Goal: Contribute content: Contribute content

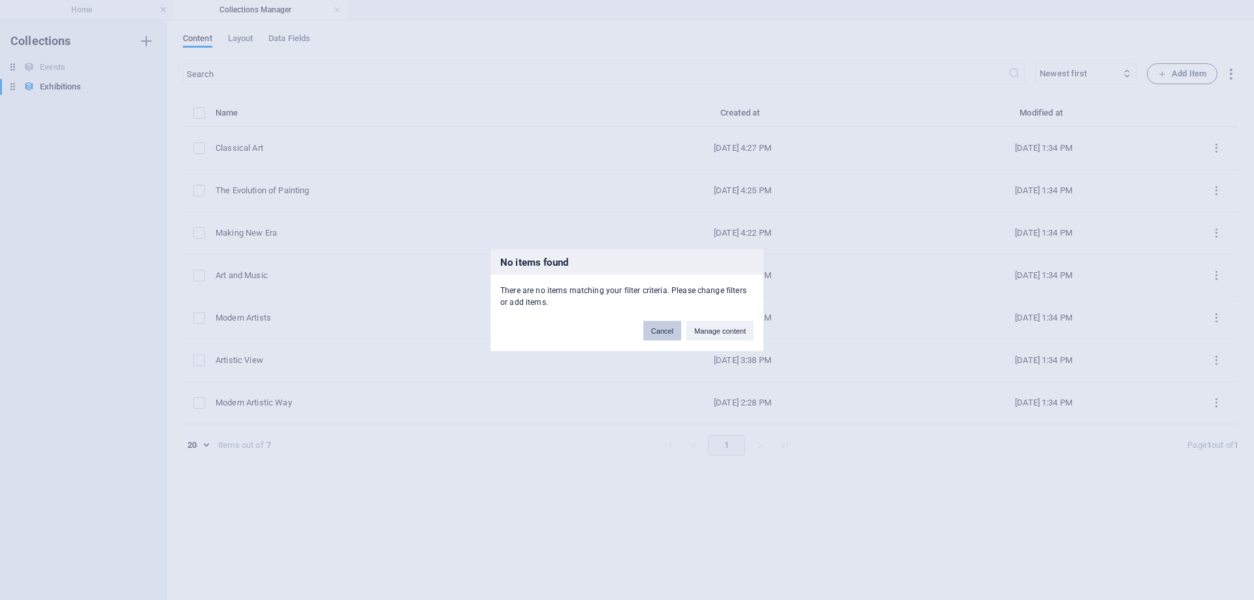
click at [672, 329] on button "Cancel" at bounding box center [663, 331] width 38 height 20
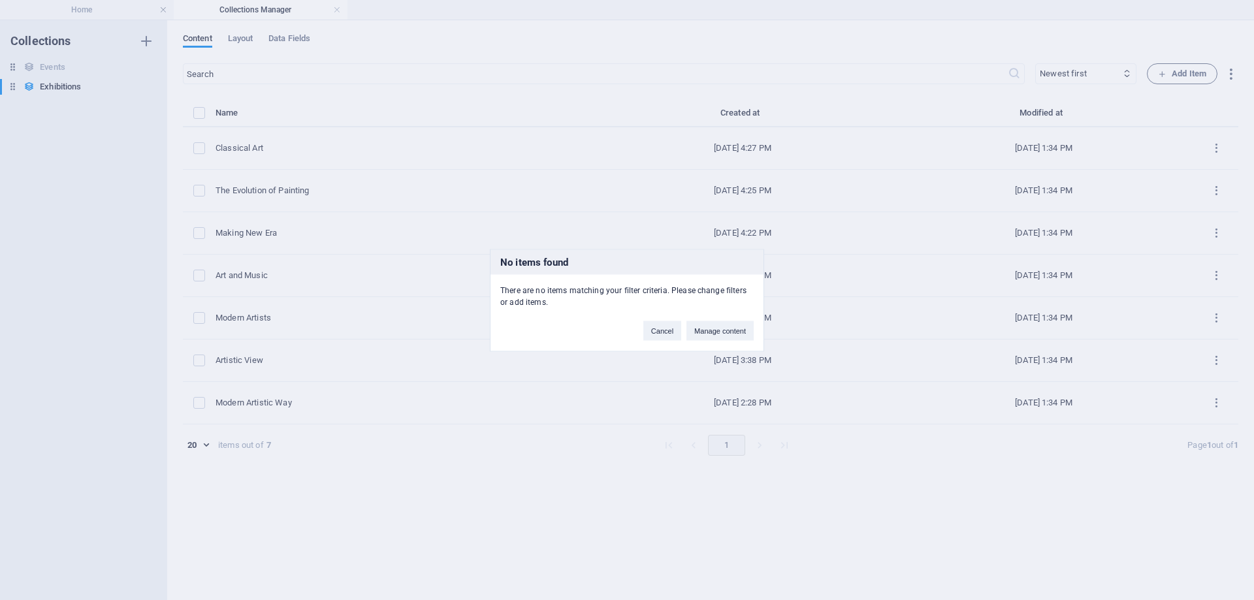
click at [0, 0] on div "No items found There are no items matching your filter criteria. Please change …" at bounding box center [0, 0] width 0 height 0
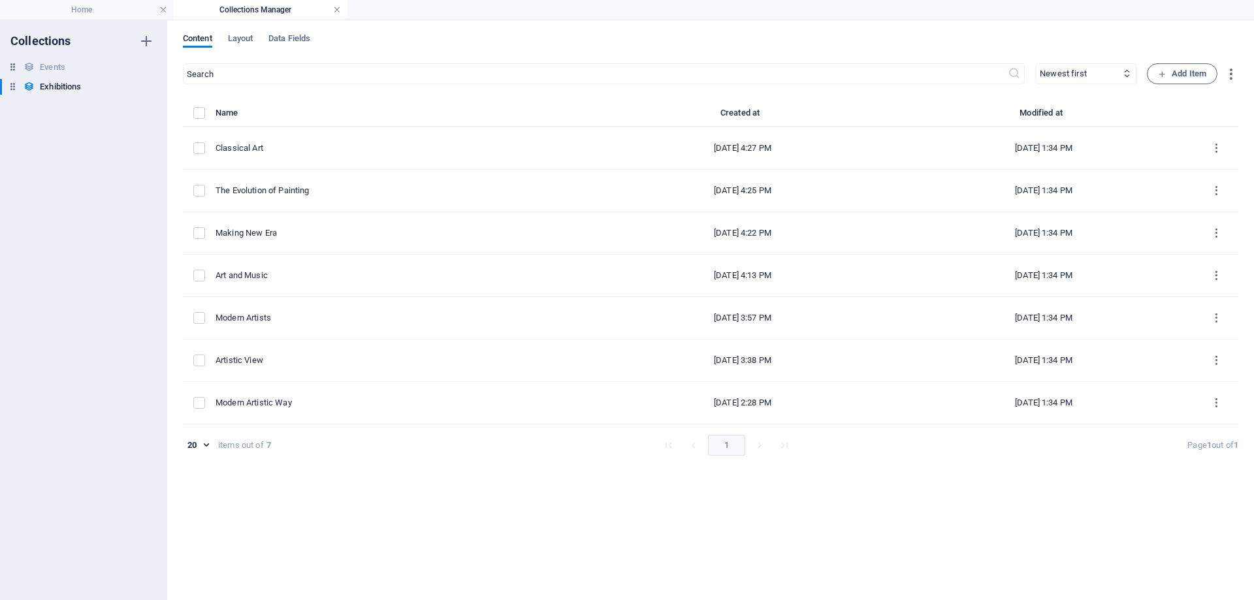
click at [336, 9] on link at bounding box center [337, 10] width 8 height 12
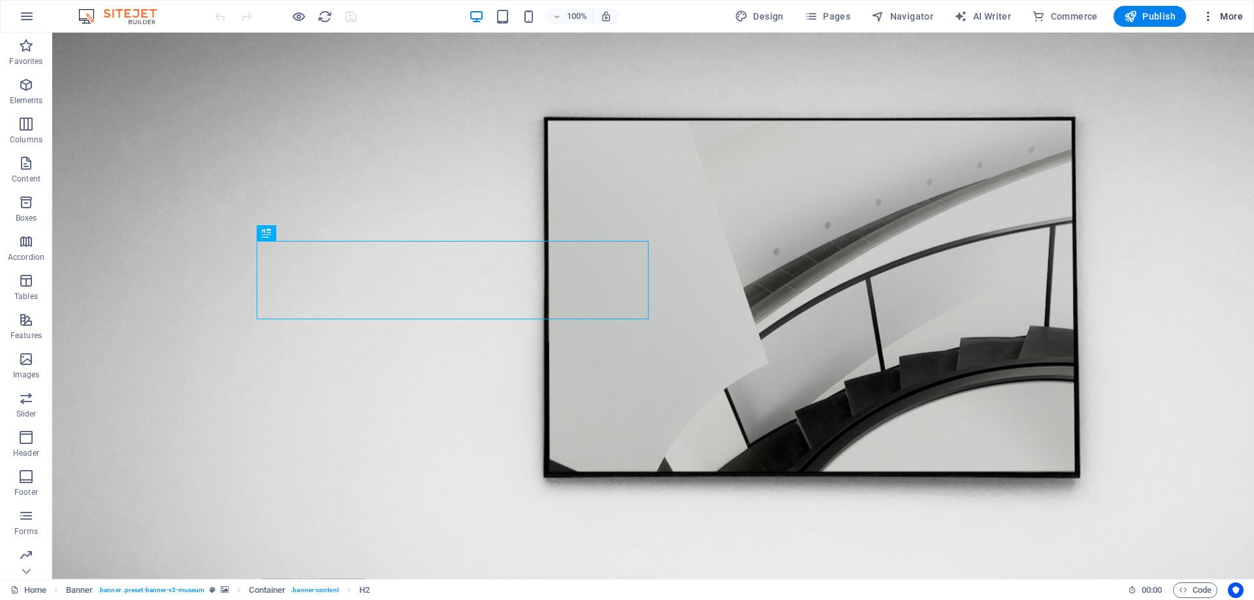
click at [0, 0] on span "More" at bounding box center [0, 0] width 0 height 0
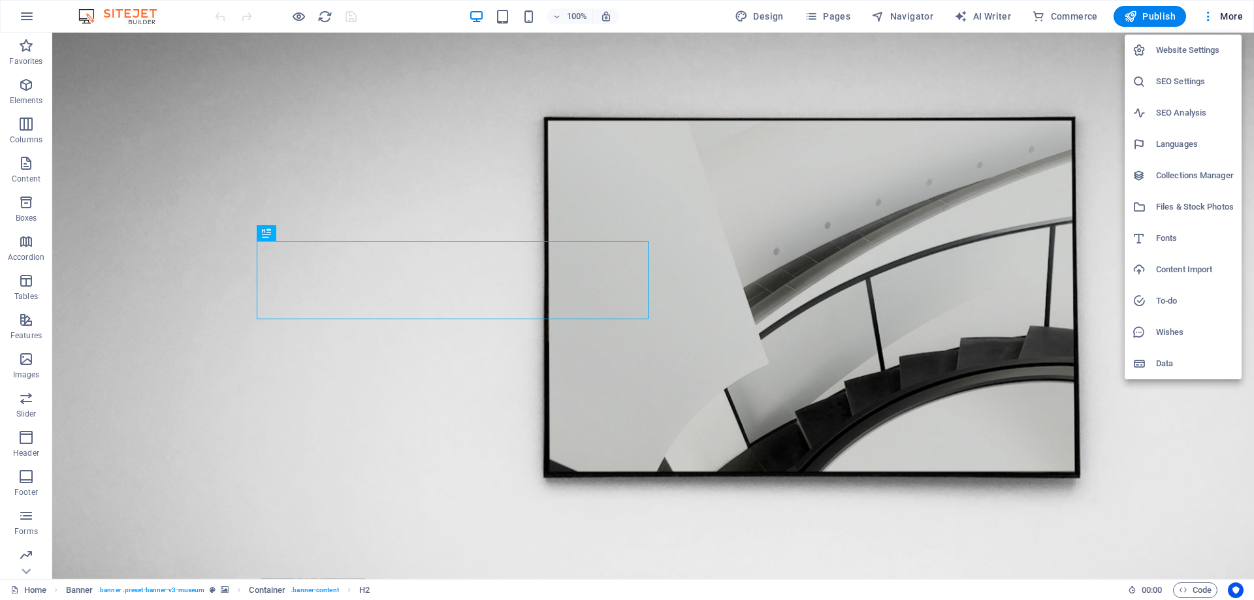
click at [1200, 51] on h6 "Website Settings" at bounding box center [1195, 50] width 78 height 16
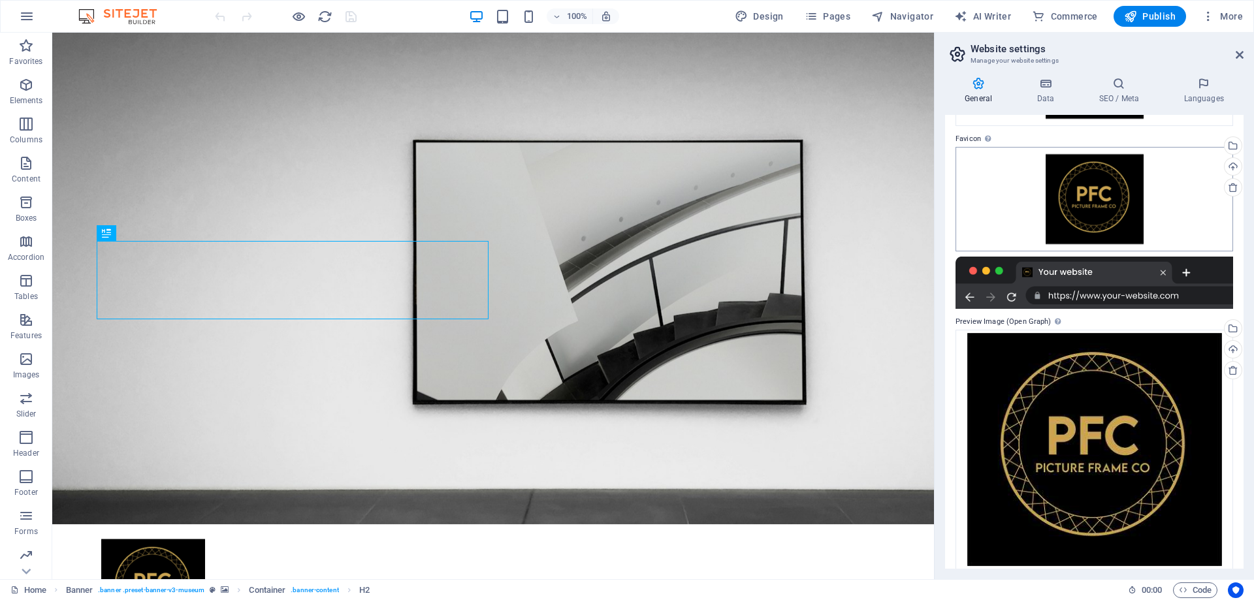
scroll to position [167, 0]
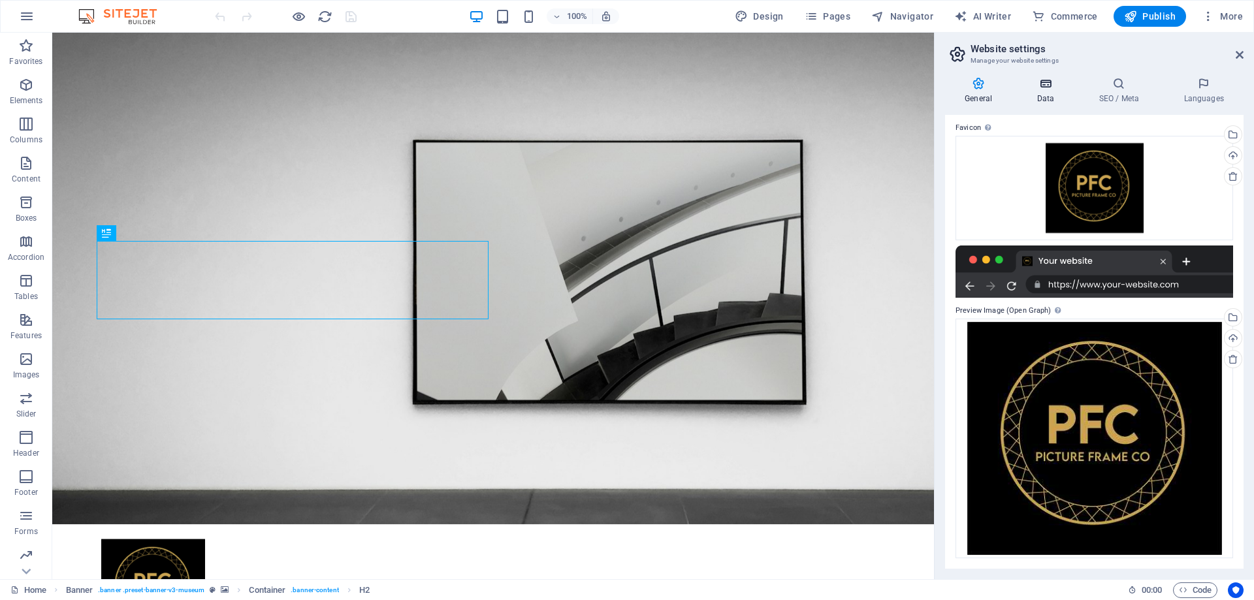
click at [1055, 90] on h4 "Data" at bounding box center [1048, 90] width 62 height 27
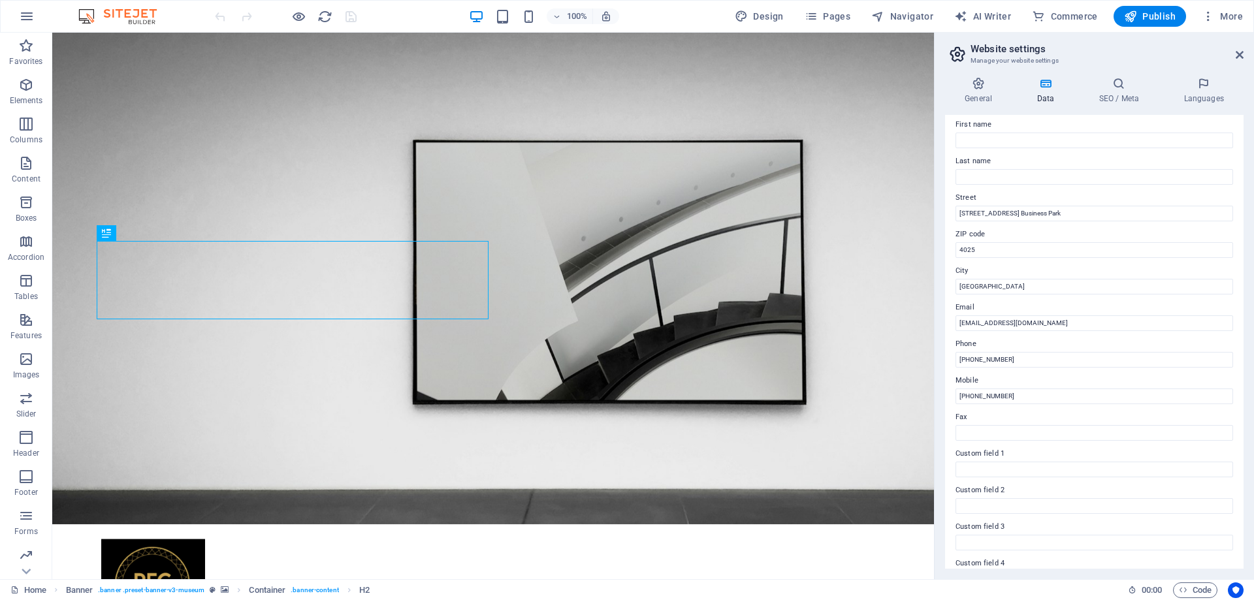
scroll to position [174, 0]
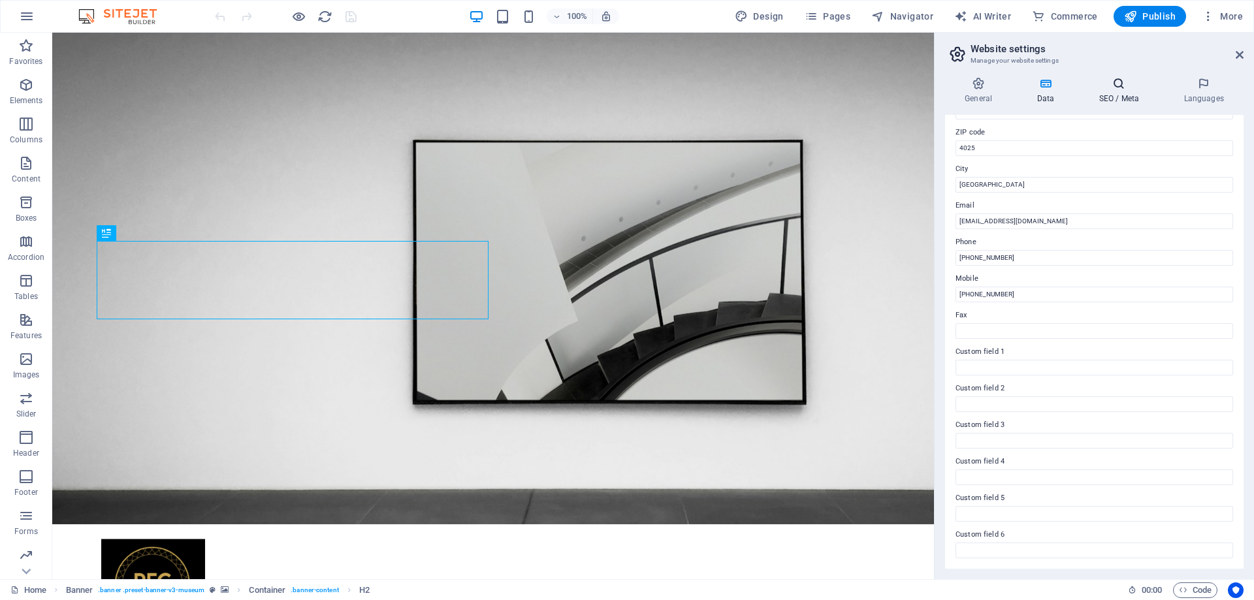
click at [1127, 91] on h4 "SEO / Meta" at bounding box center [1121, 90] width 85 height 27
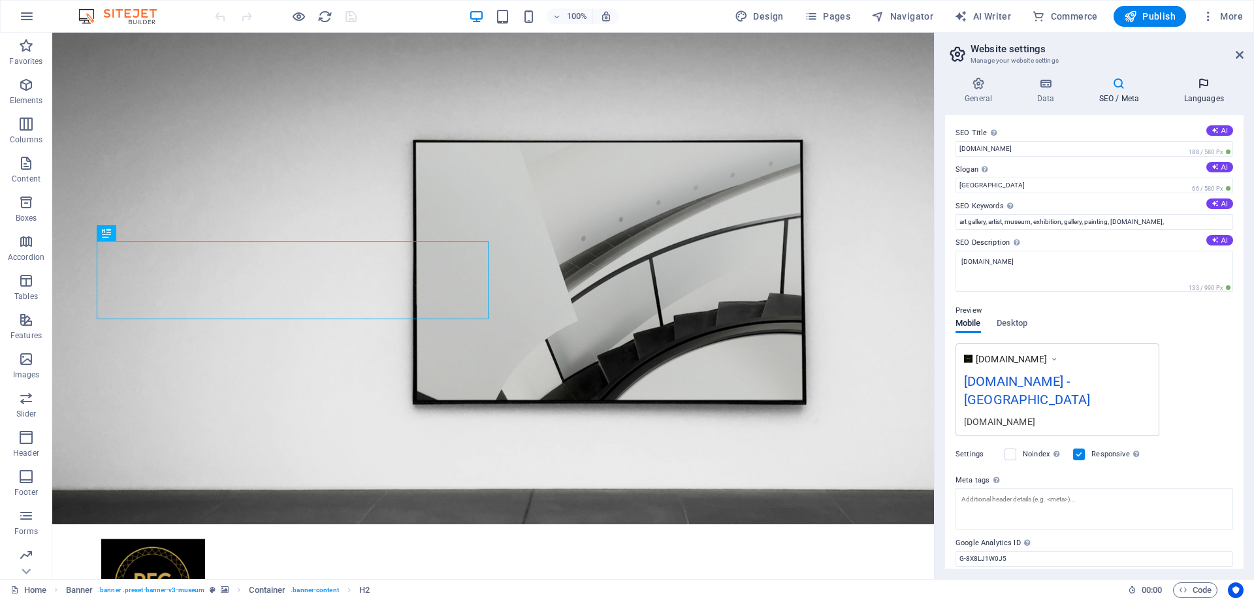
click at [1202, 92] on h4 "Languages" at bounding box center [1204, 90] width 80 height 27
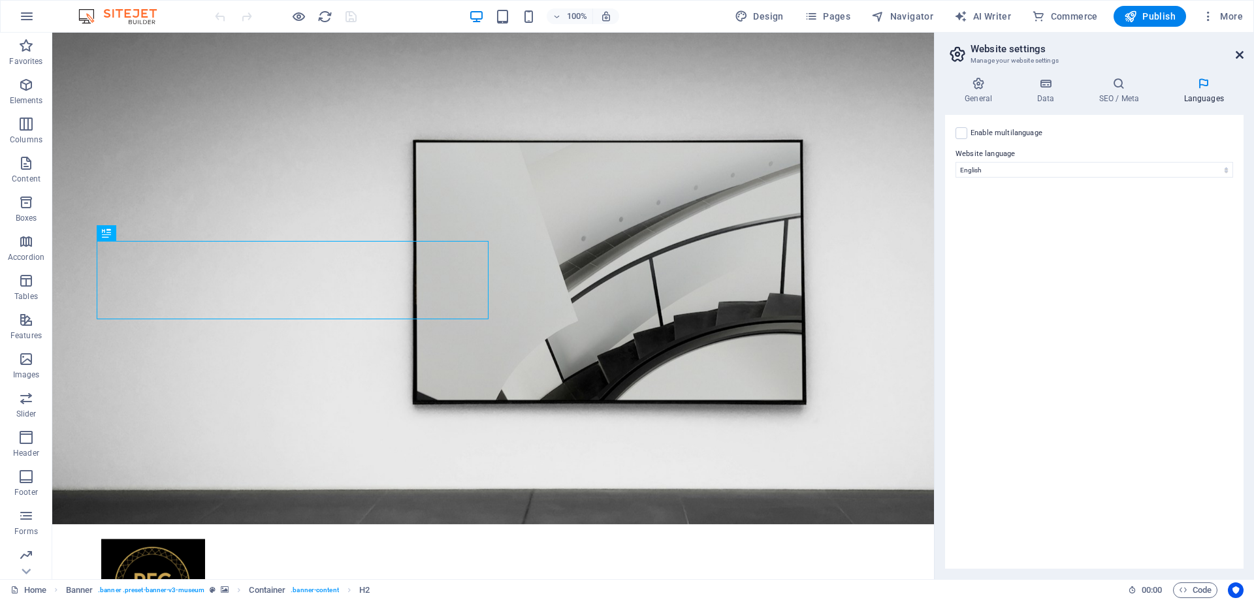
drag, startPoint x: 1243, startPoint y: 54, endPoint x: 1189, endPoint y: 22, distance: 62.8
click at [1243, 54] on icon at bounding box center [1240, 55] width 8 height 10
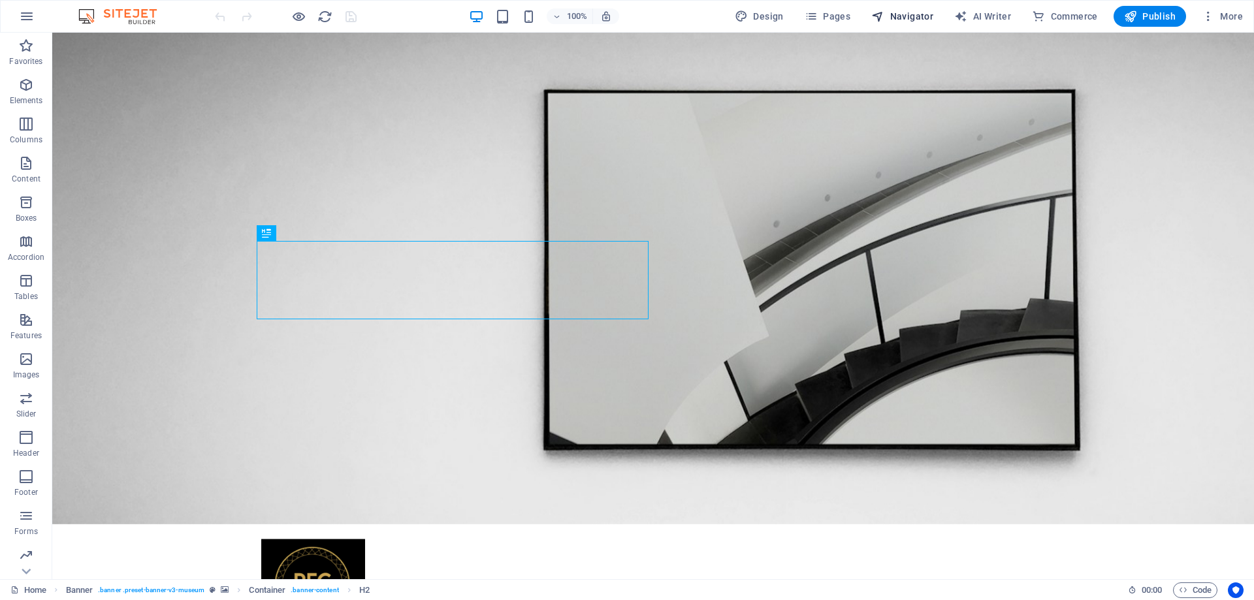
click at [902, 15] on span "Navigator" at bounding box center [903, 16] width 62 height 13
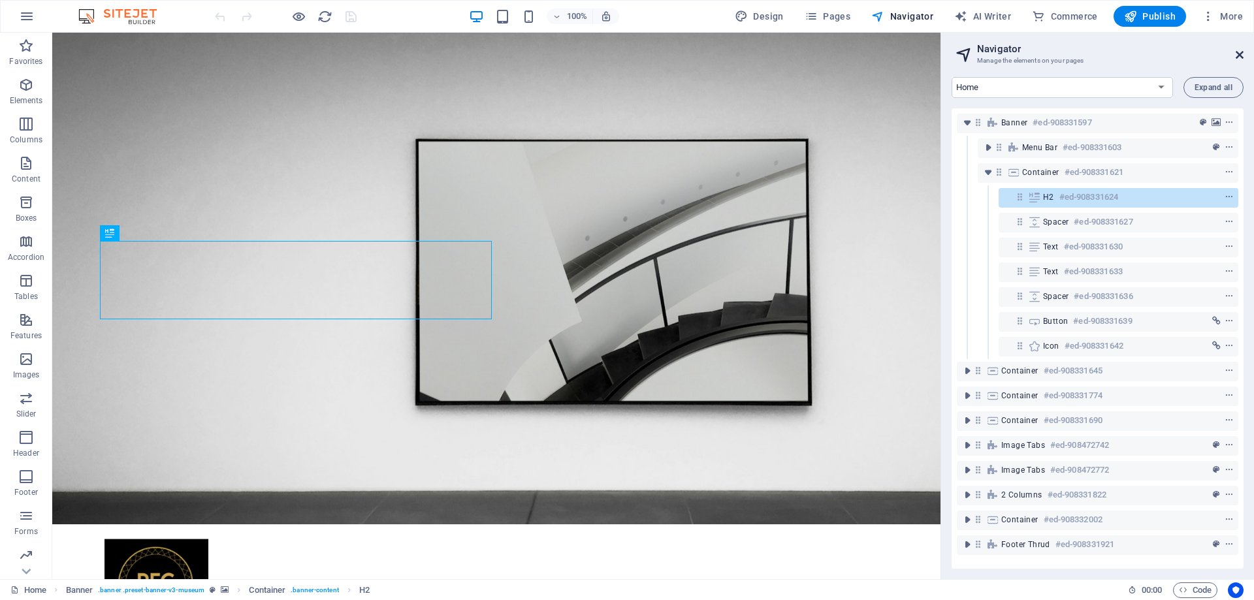
click at [1240, 55] on icon at bounding box center [1240, 55] width 8 height 10
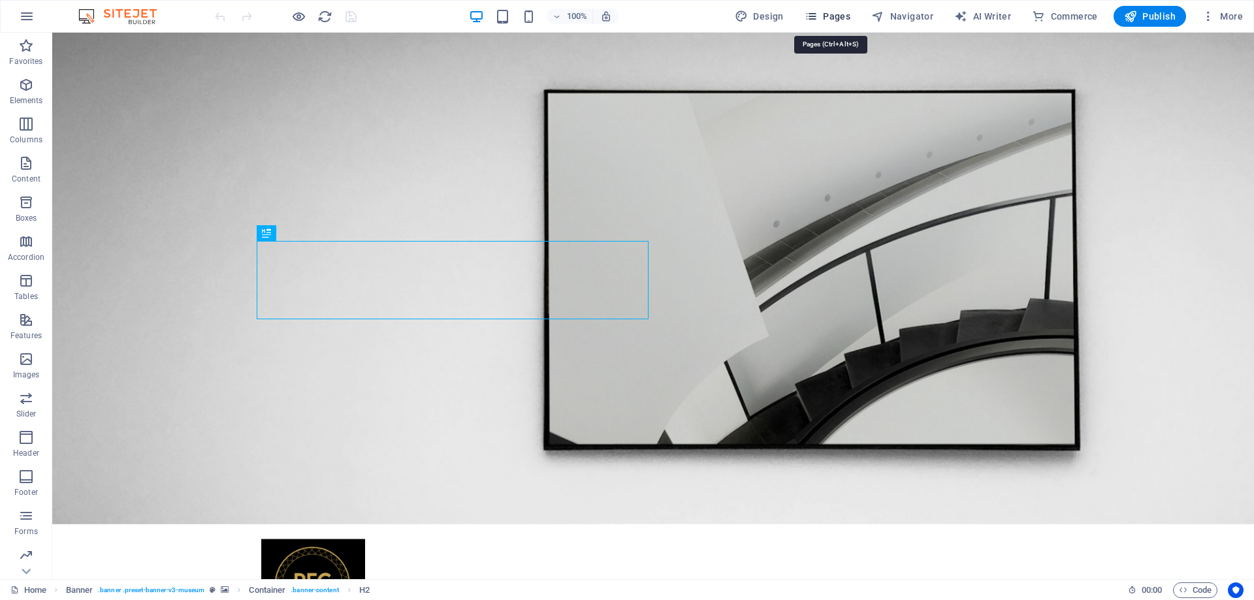
click at [845, 16] on span "Pages" at bounding box center [828, 16] width 46 height 13
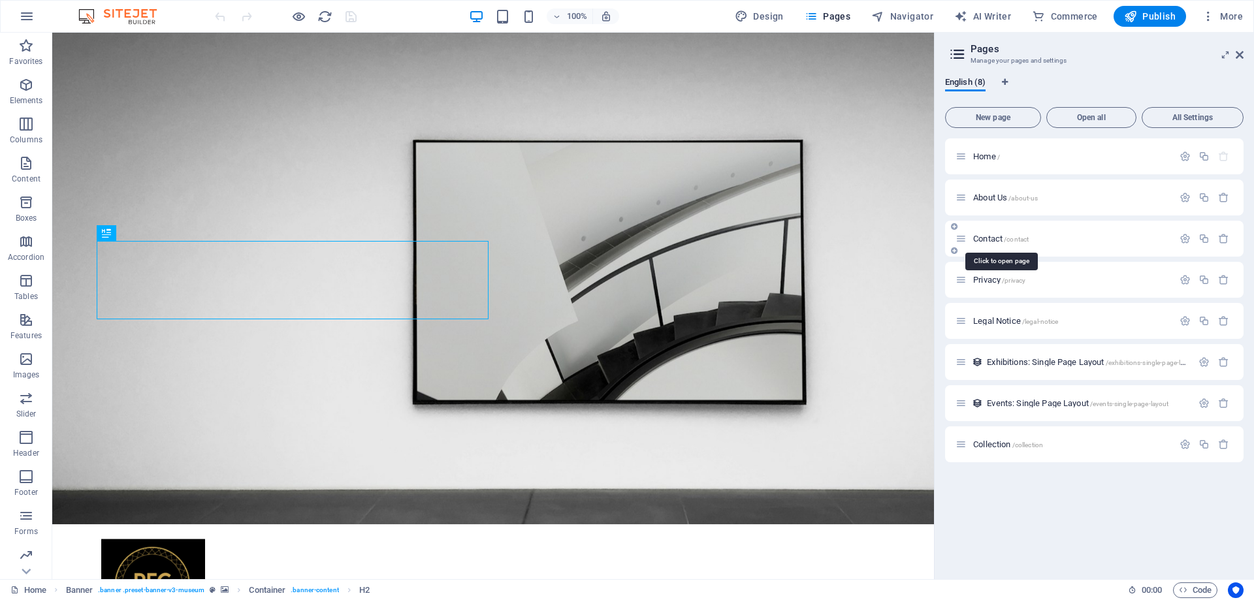
click at [1021, 239] on span "/contact" at bounding box center [1016, 239] width 25 height 7
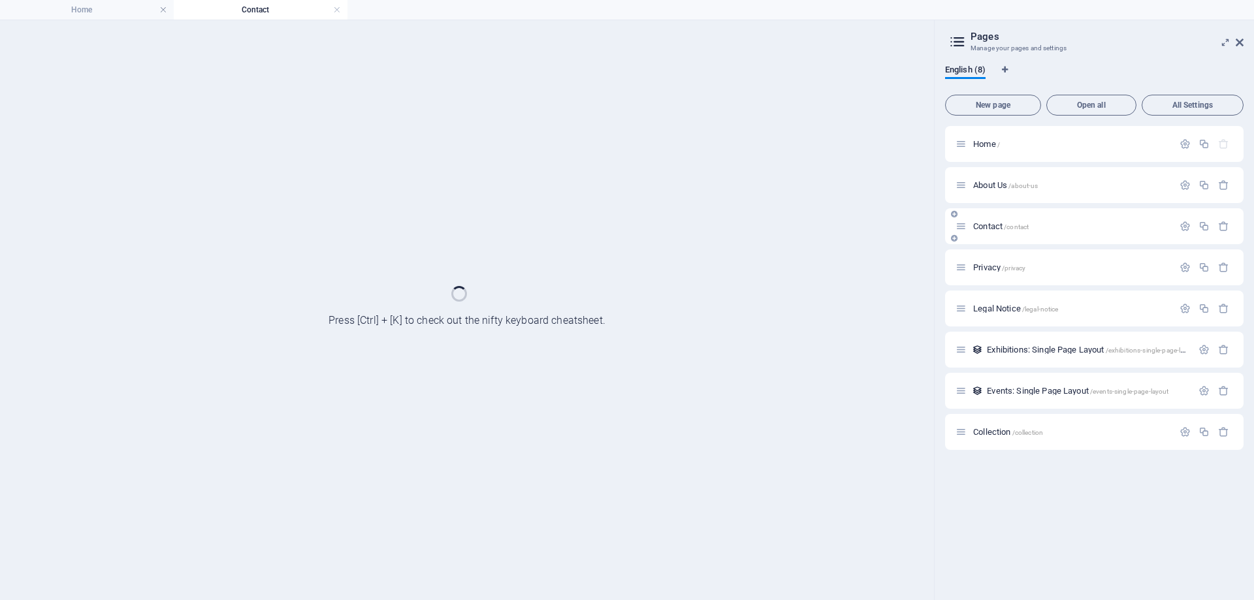
click at [1021, 239] on div "Contact /contact" at bounding box center [1094, 226] width 299 height 36
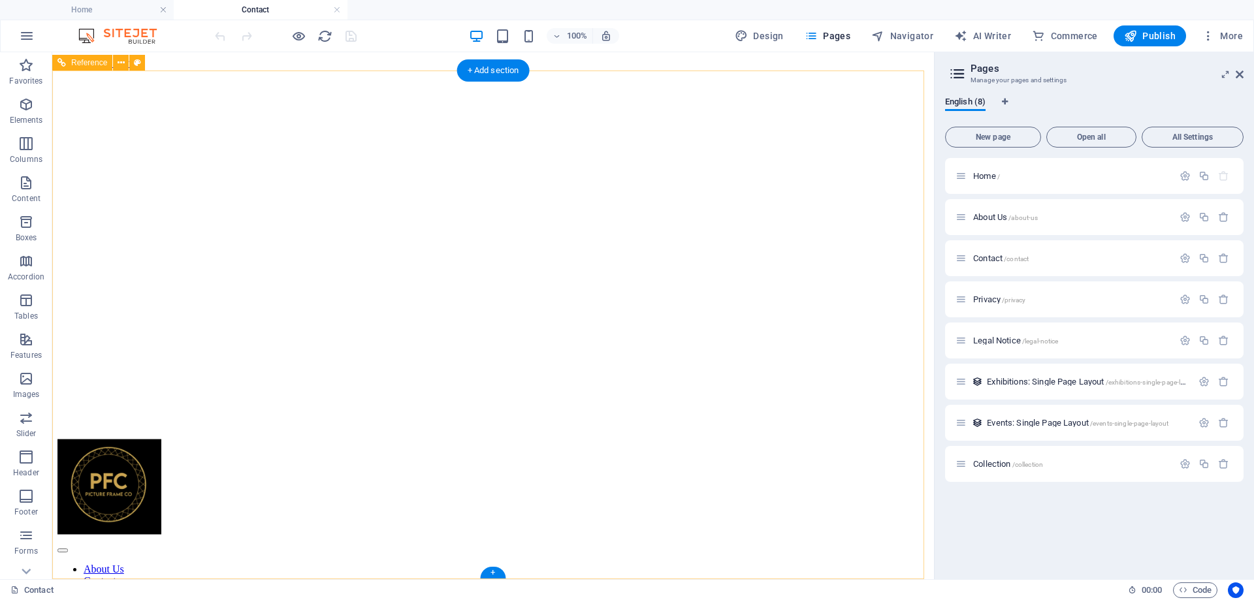
scroll to position [901, 0]
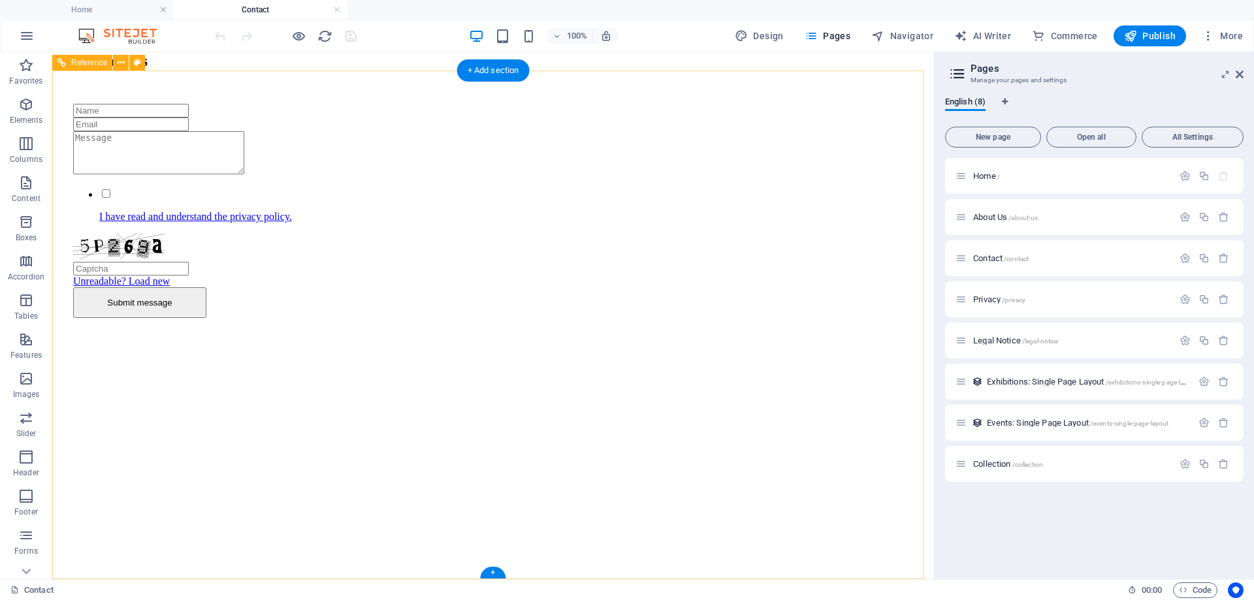
drag, startPoint x: 855, startPoint y: 530, endPoint x: 1277, endPoint y: 94, distance: 606.2
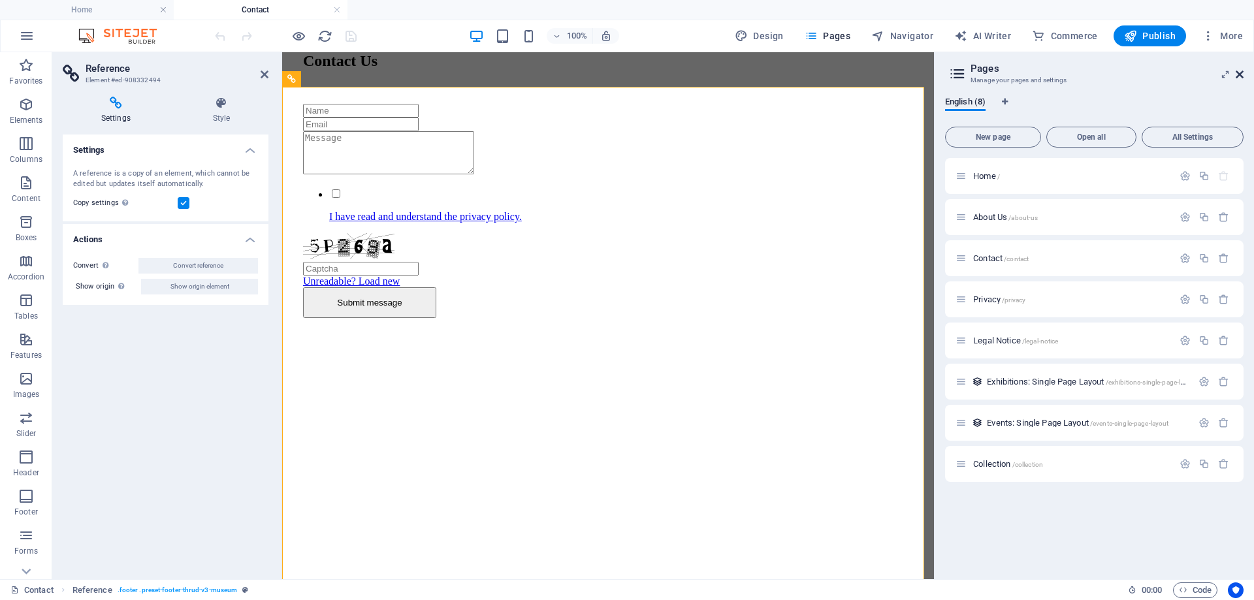
click at [1243, 76] on icon at bounding box center [1240, 74] width 8 height 10
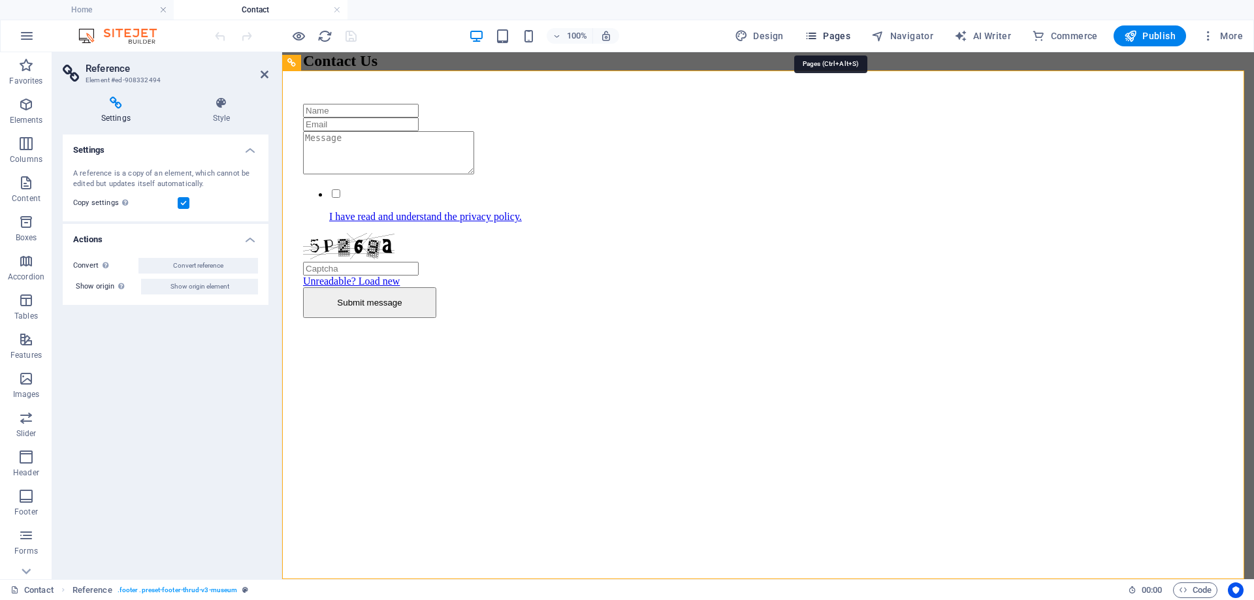
click at [841, 37] on span "Pages" at bounding box center [828, 35] width 46 height 13
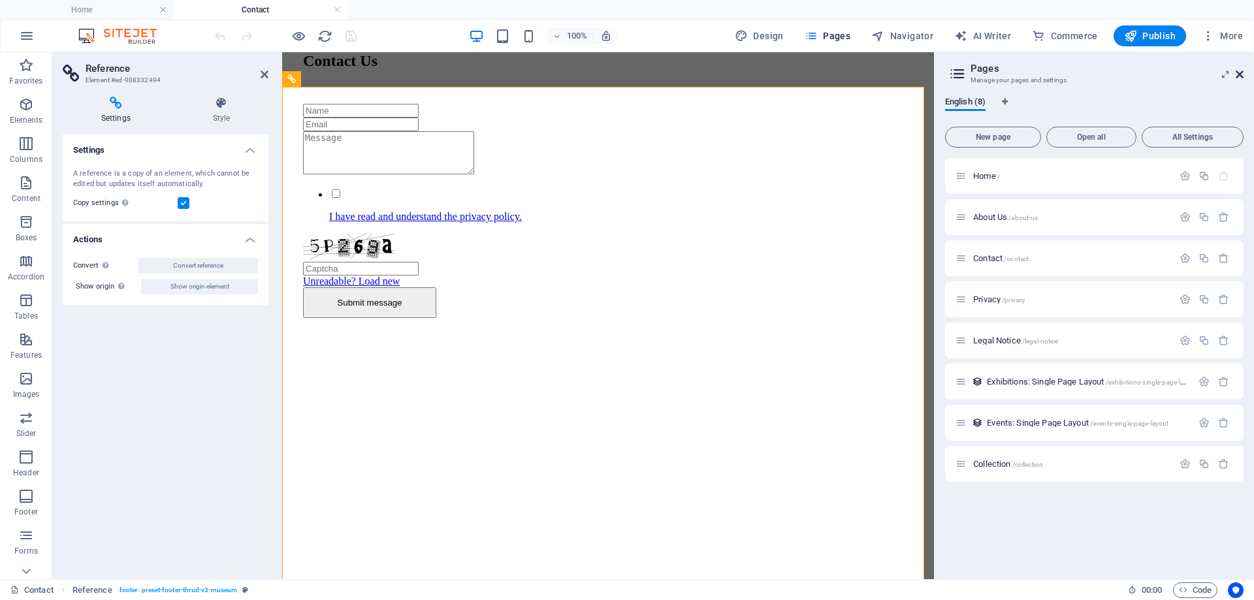
click at [1243, 72] on icon at bounding box center [1240, 74] width 8 height 10
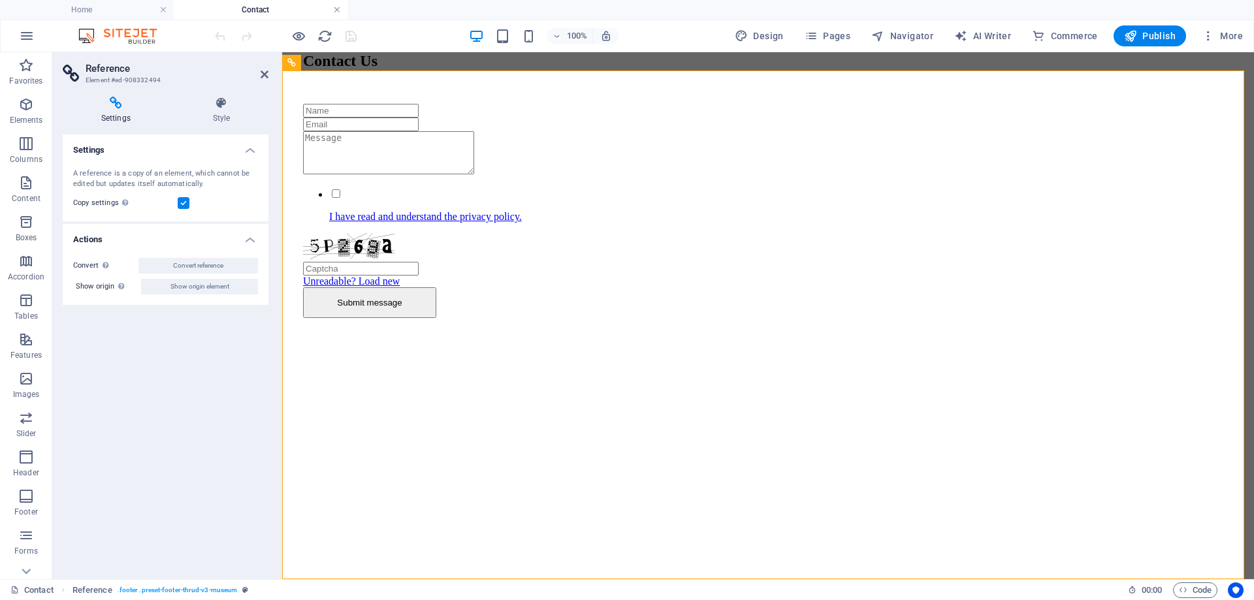
click at [334, 12] on link at bounding box center [337, 10] width 8 height 12
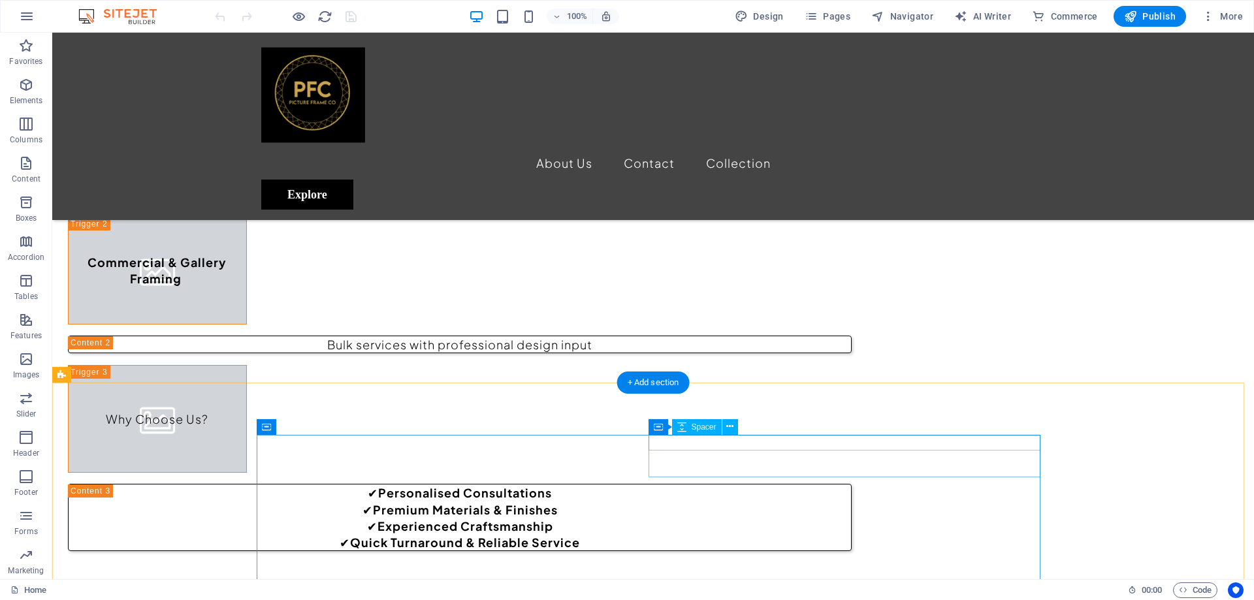
scroll to position [4301, 0]
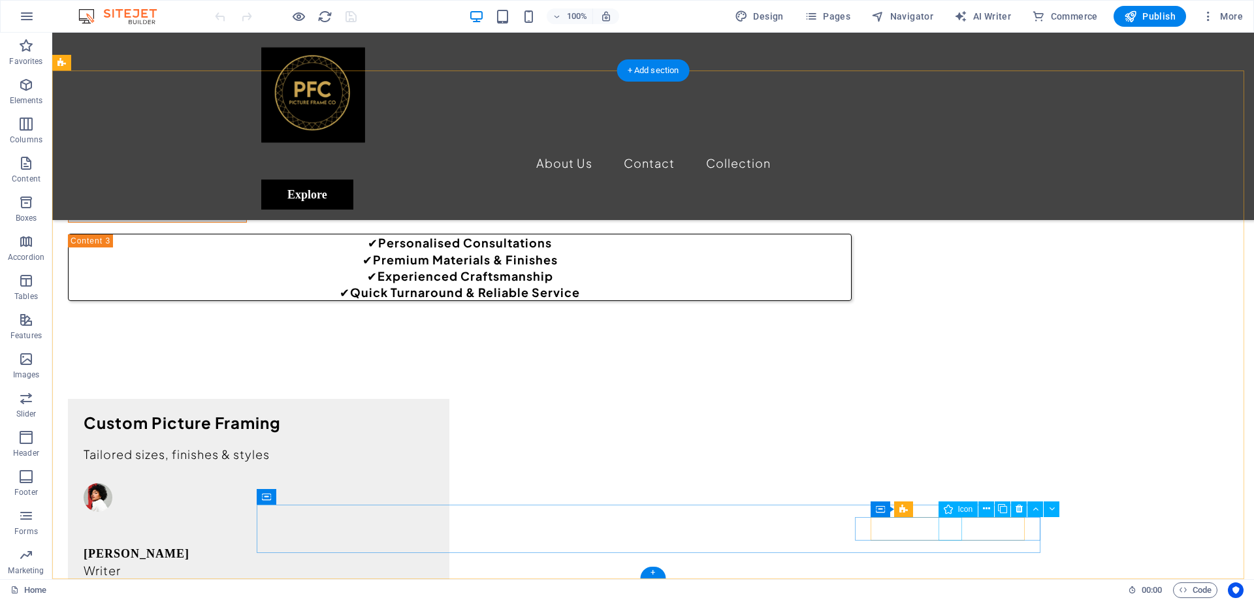
select select "xMidYMid"
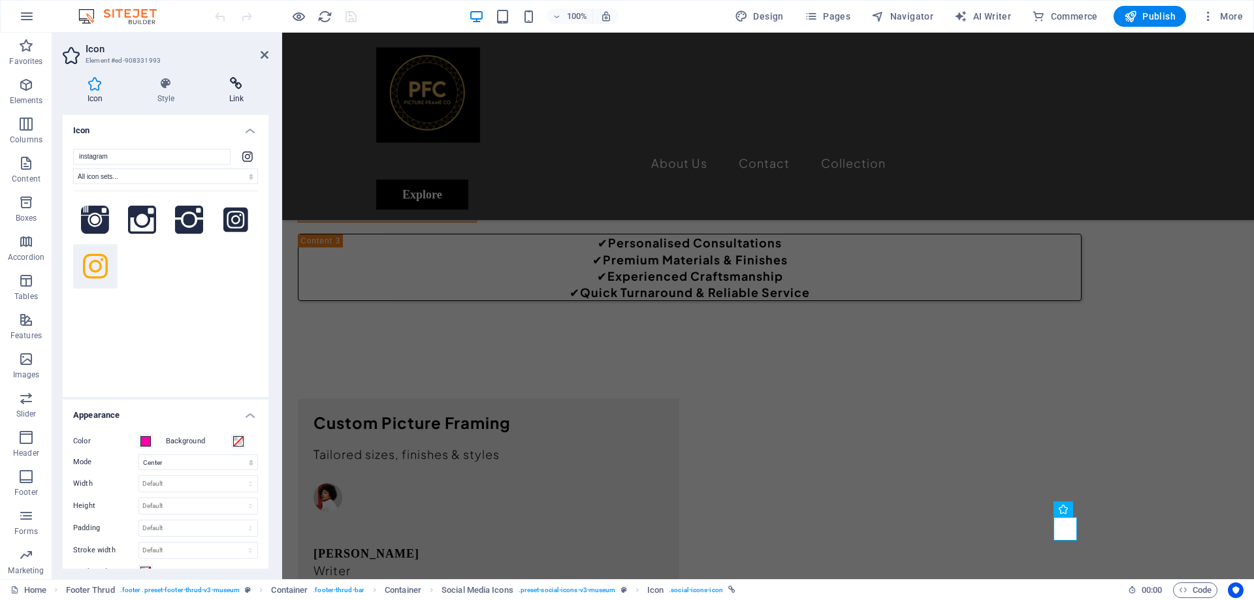
click at [218, 88] on icon at bounding box center [237, 83] width 64 height 13
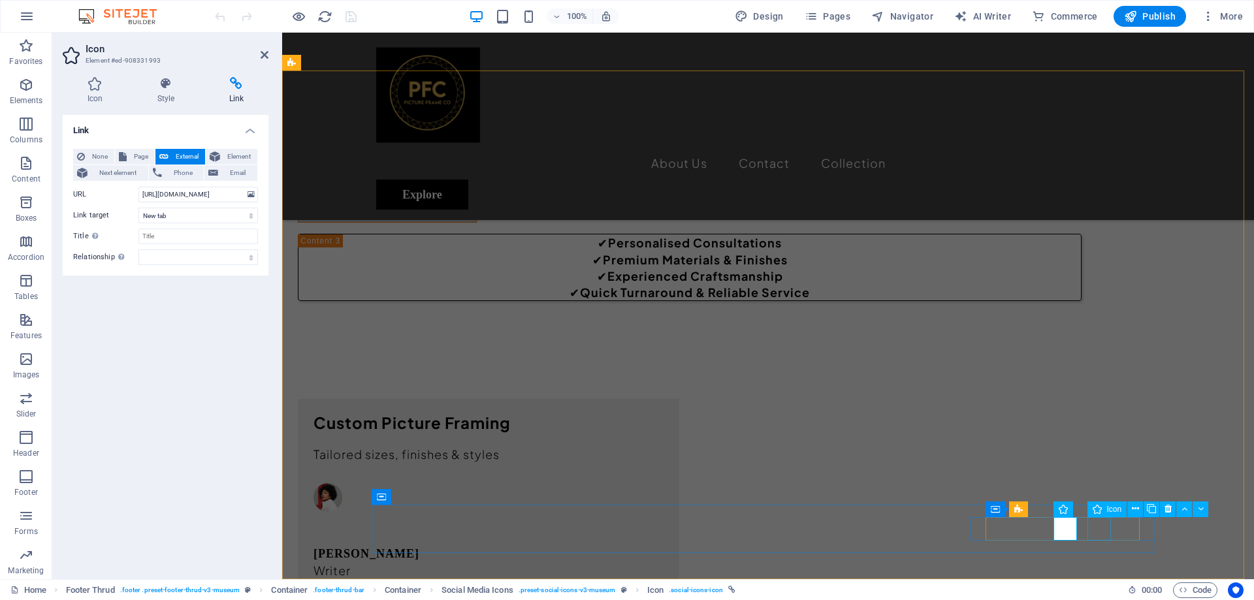
select select "xMidYMid"
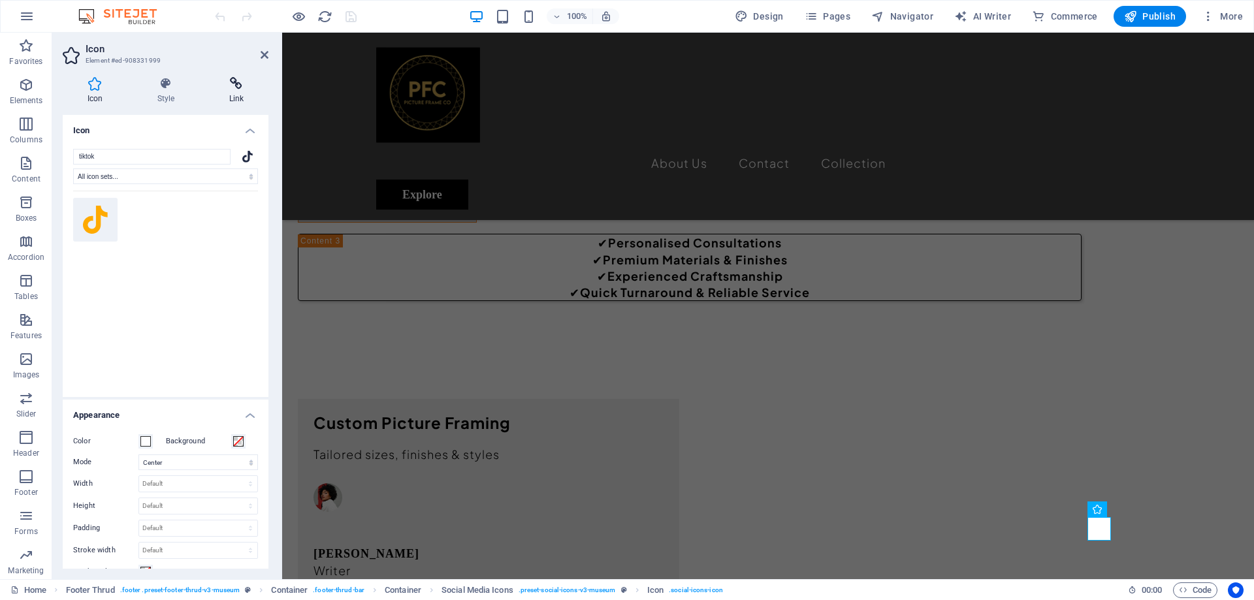
click at [244, 95] on h4 "Link" at bounding box center [237, 90] width 64 height 27
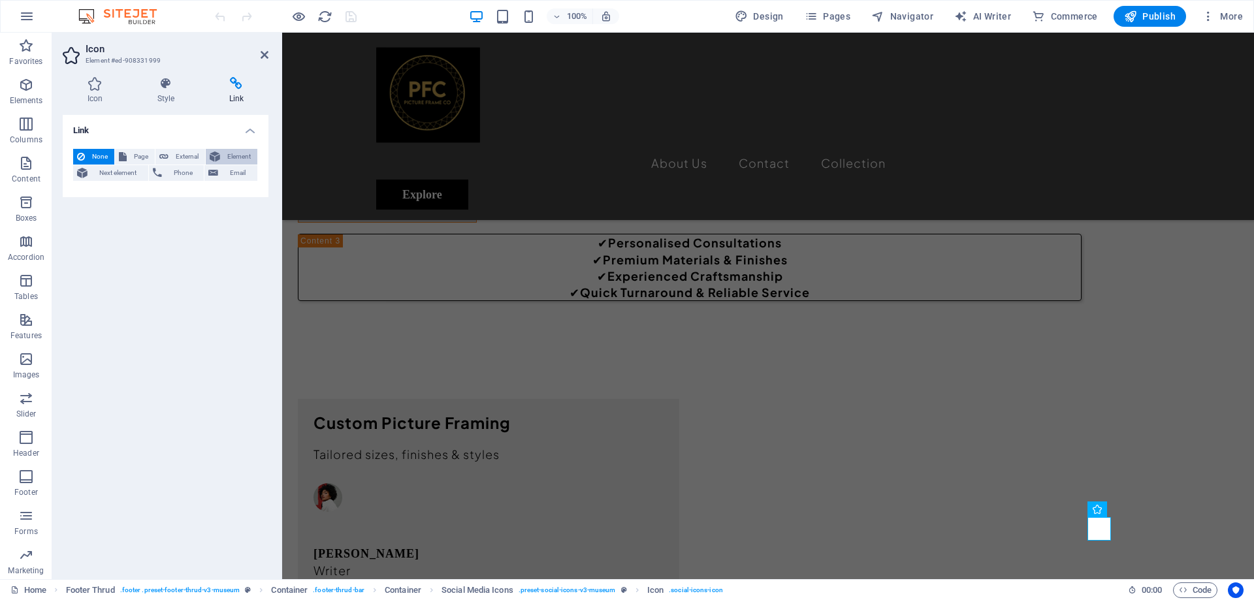
click at [233, 157] on span "Element" at bounding box center [238, 157] width 29 height 16
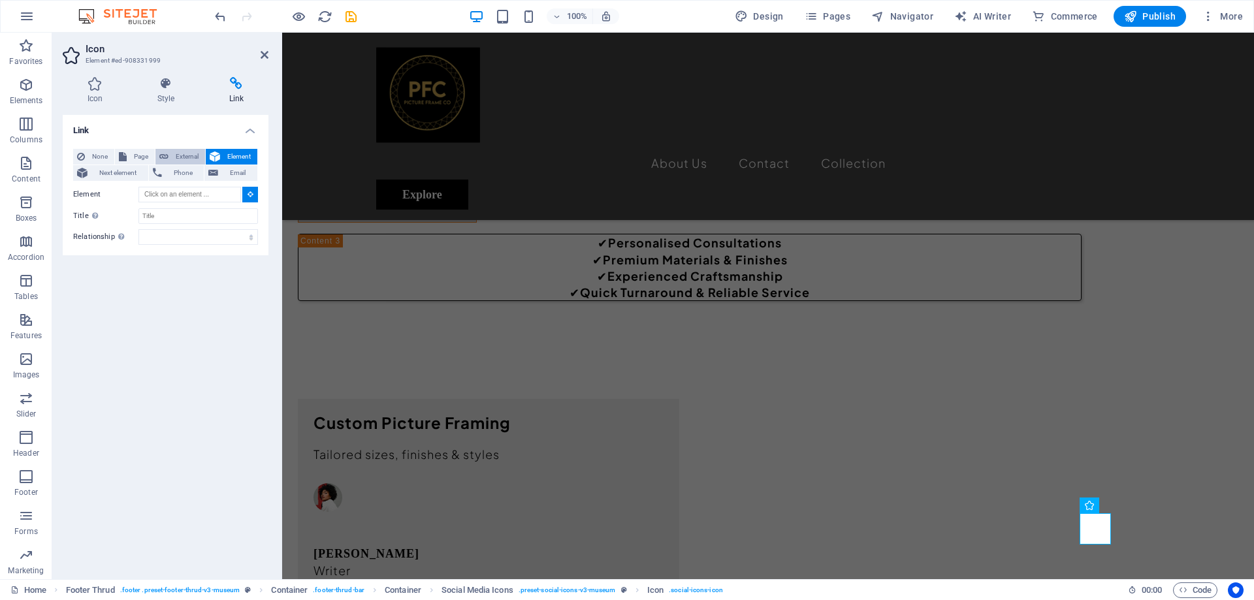
click at [184, 156] on span "External" at bounding box center [186, 157] width 29 height 16
select select "blank"
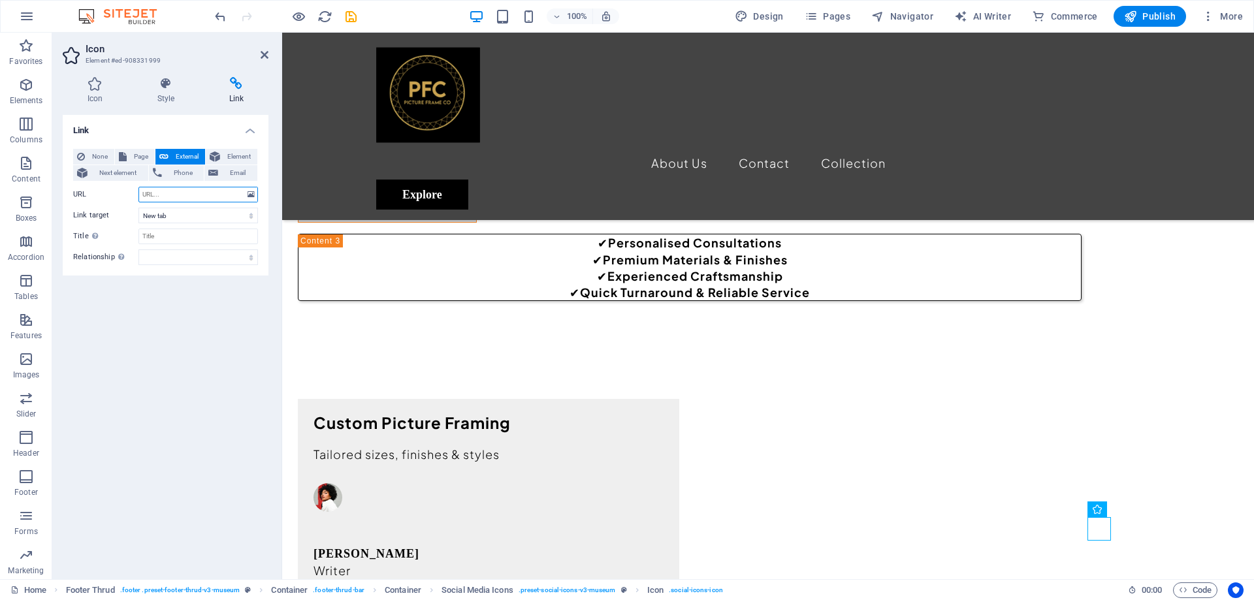
click at [177, 199] on input "URL" at bounding box center [199, 195] width 120 height 16
paste input "[URL][DOMAIN_NAME]"
type input "[URL][DOMAIN_NAME]"
drag, startPoint x: 355, startPoint y: 16, endPoint x: 1149, endPoint y: 457, distance: 908.5
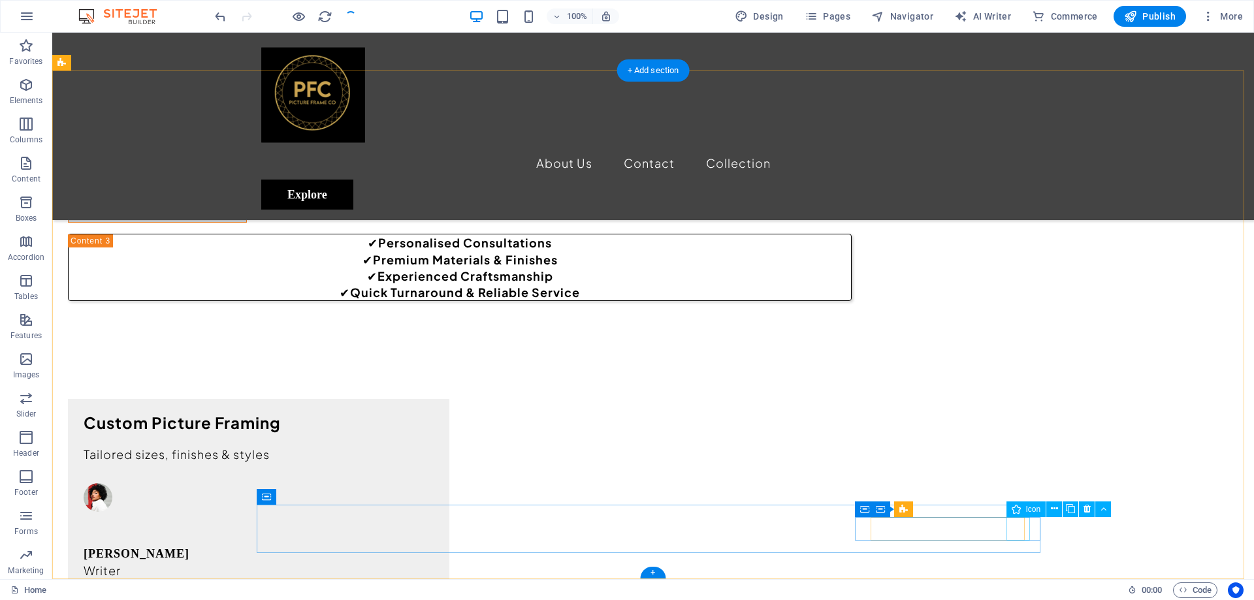
select select "px"
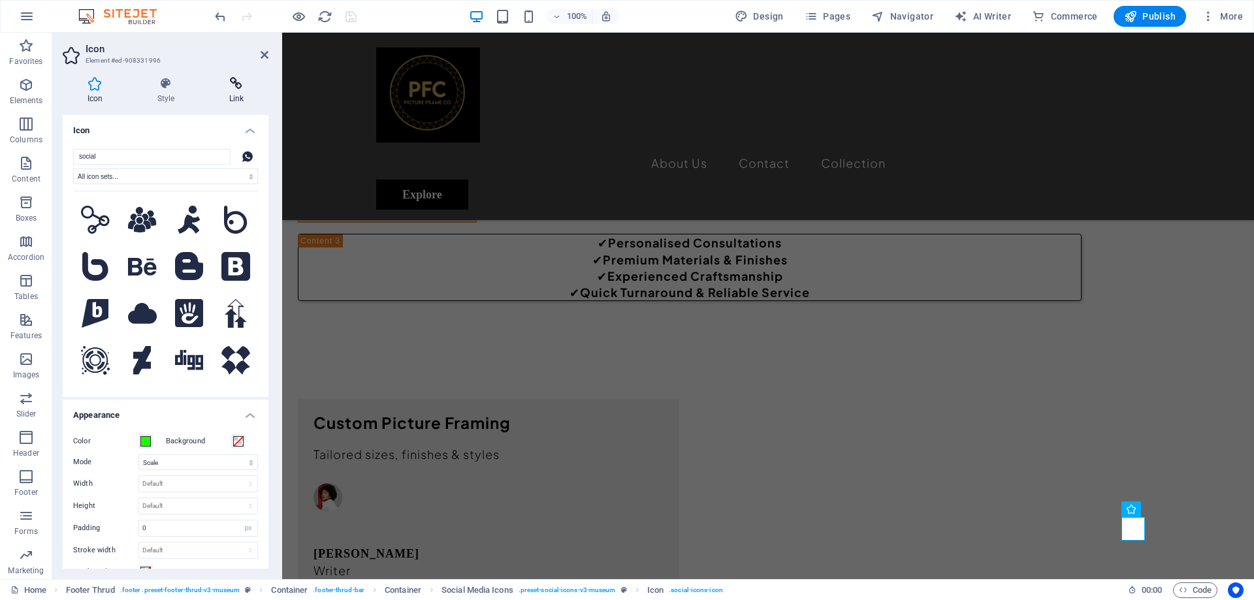
click at [235, 84] on icon at bounding box center [237, 83] width 64 height 13
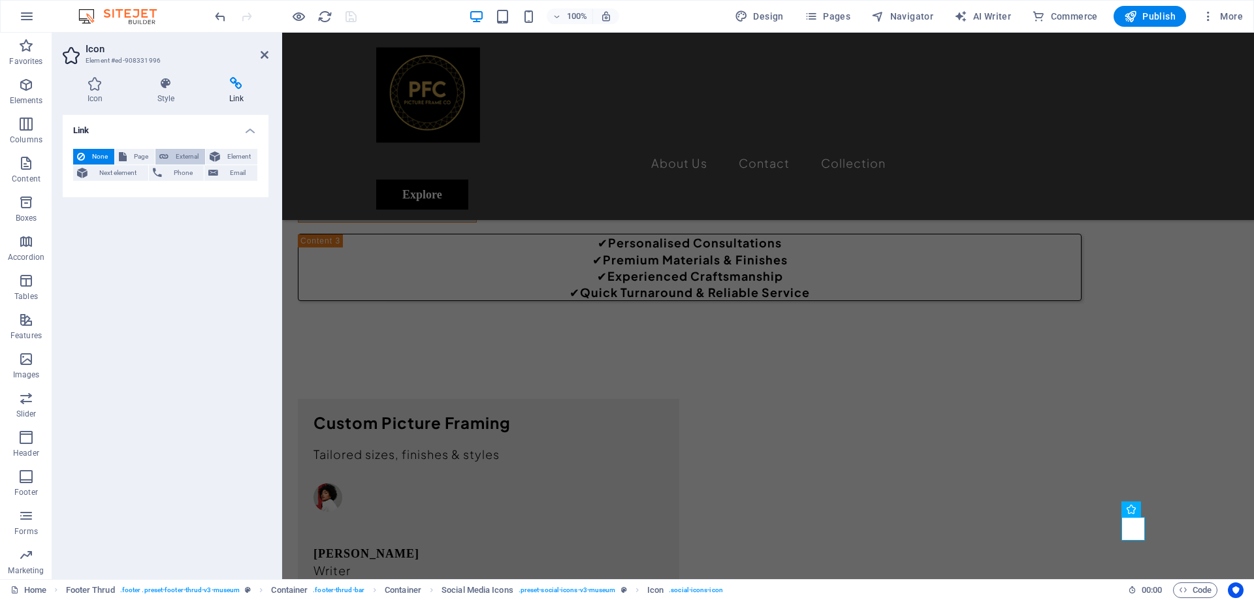
click at [186, 154] on span "External" at bounding box center [186, 157] width 29 height 16
select select "blank"
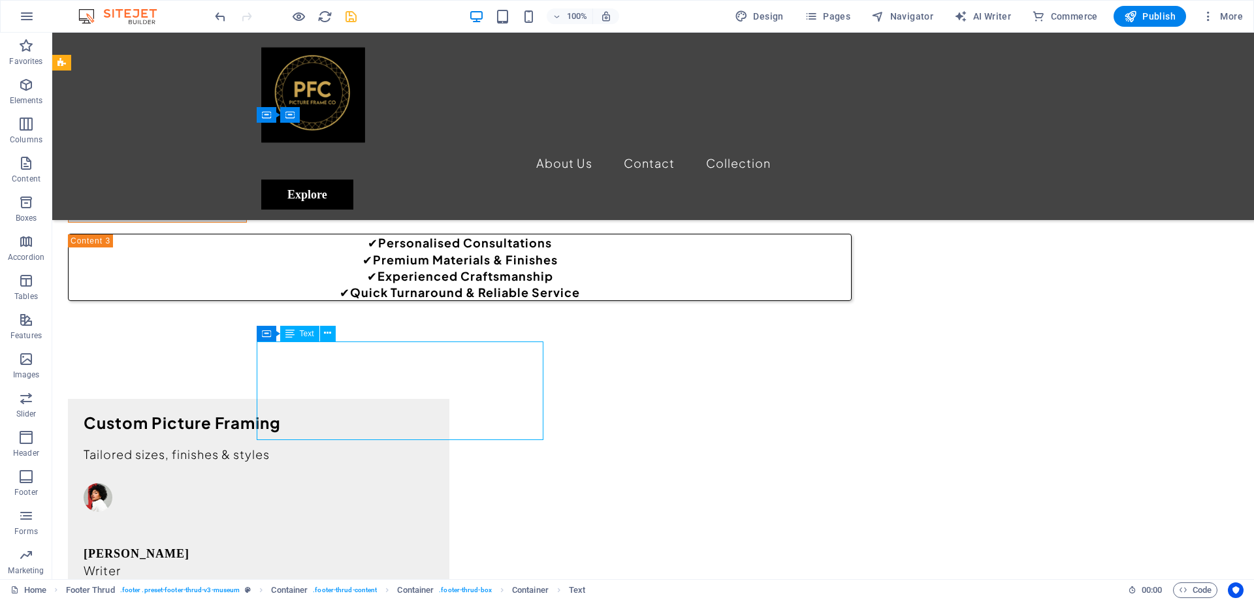
drag, startPoint x: 341, startPoint y: 394, endPoint x: 127, endPoint y: 395, distance: 213.7
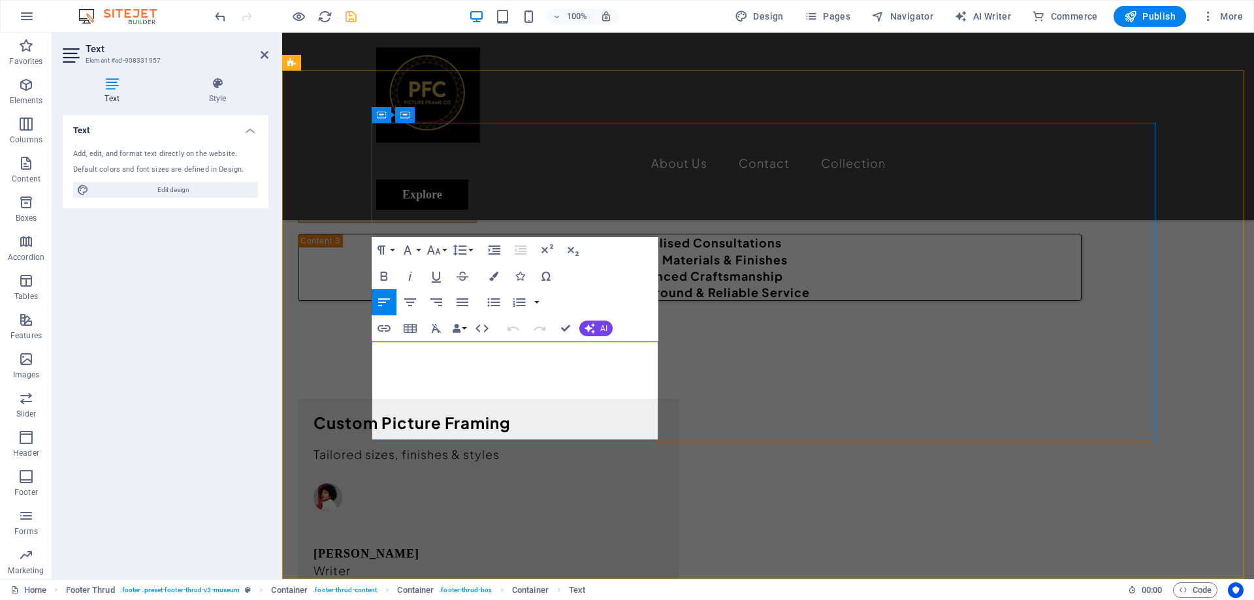
drag, startPoint x: 463, startPoint y: 403, endPoint x: 375, endPoint y: 397, distance: 87.8
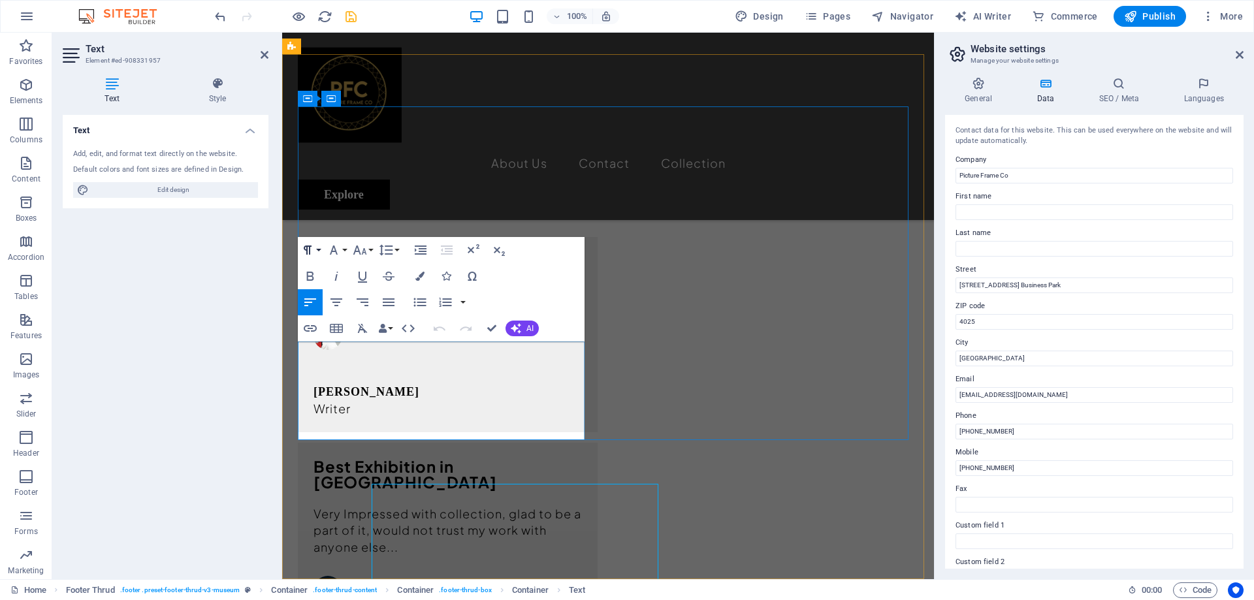
scroll to position [4159, 0]
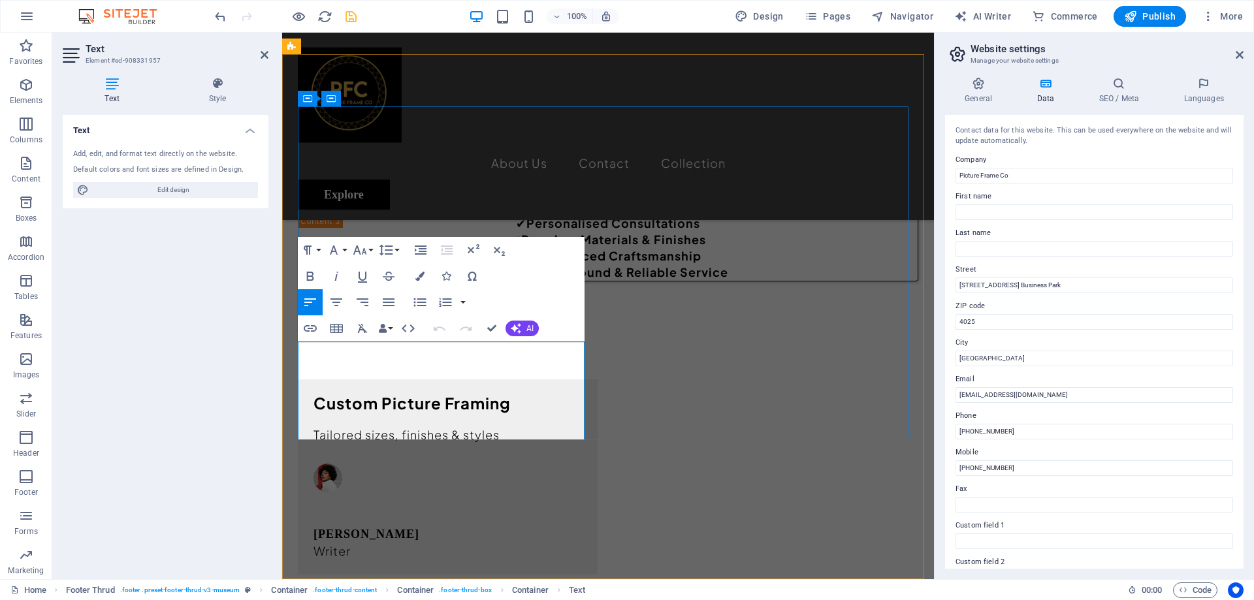
copy span "[PHONE_NUMBER]"
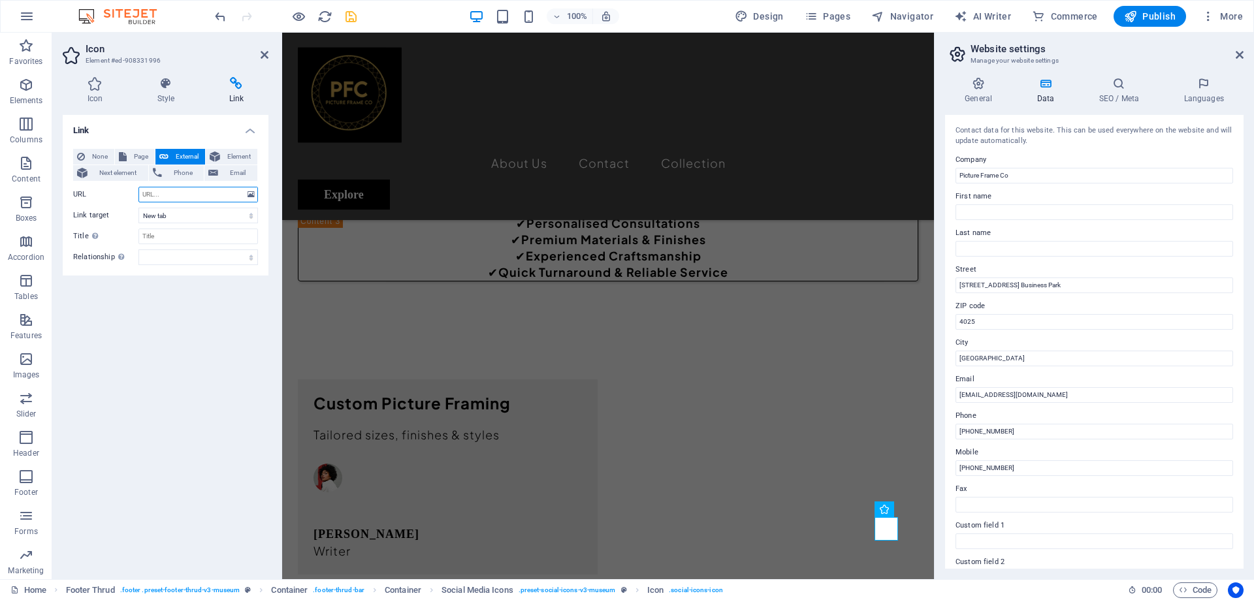
click at [179, 193] on input "URL" at bounding box center [199, 195] width 120 height 16
click at [163, 196] on input "URL" at bounding box center [199, 195] width 120 height 16
paste input "[URL][DOMAIN_NAME][PHONE_NUMBER]"
type input "[URL][DOMAIN_NAME][PHONE_NUMBER]"
click at [344, 16] on icon "save" at bounding box center [351, 16] width 15 height 15
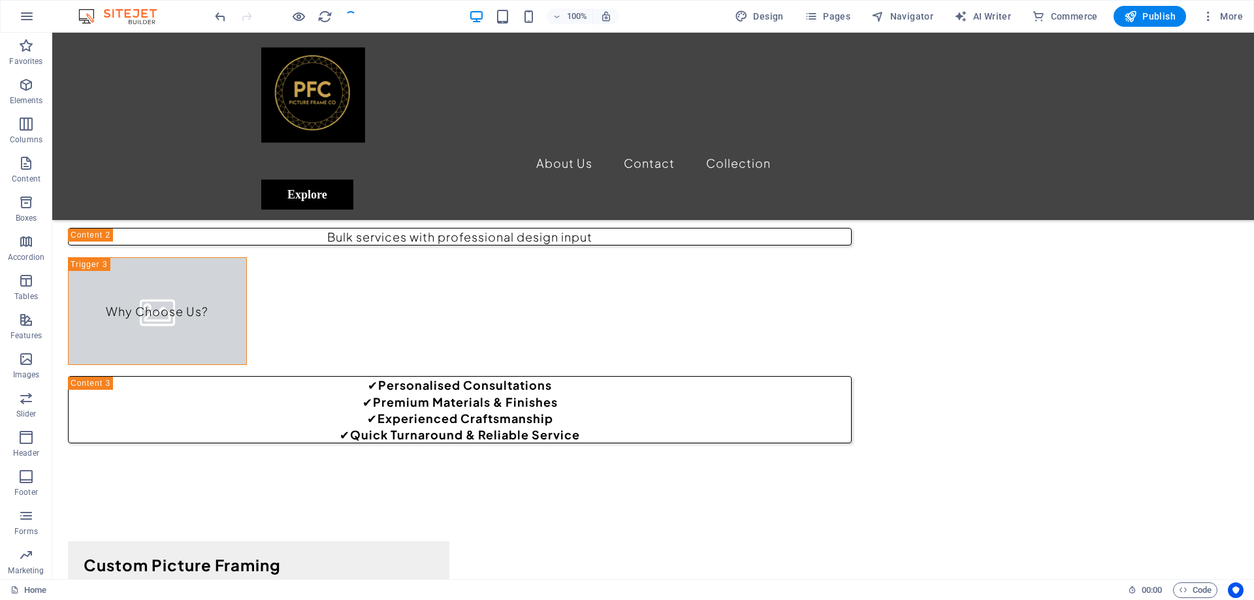
scroll to position [4301, 0]
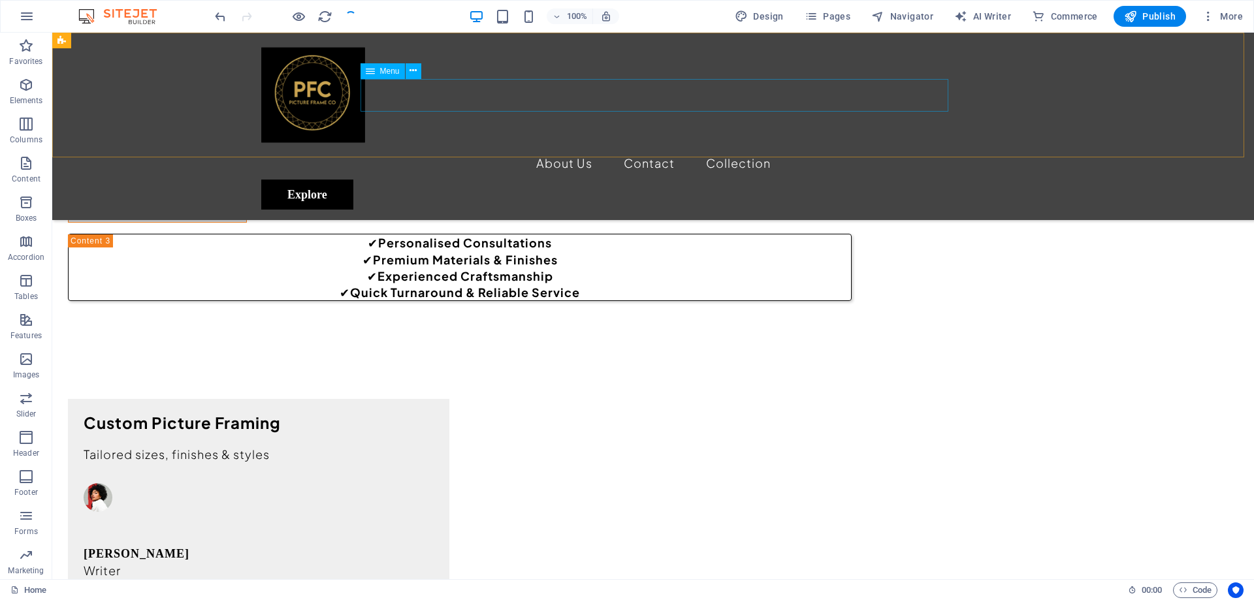
click at [561, 147] on nav "About Us Contact Collection" at bounding box center [653, 163] width 784 height 33
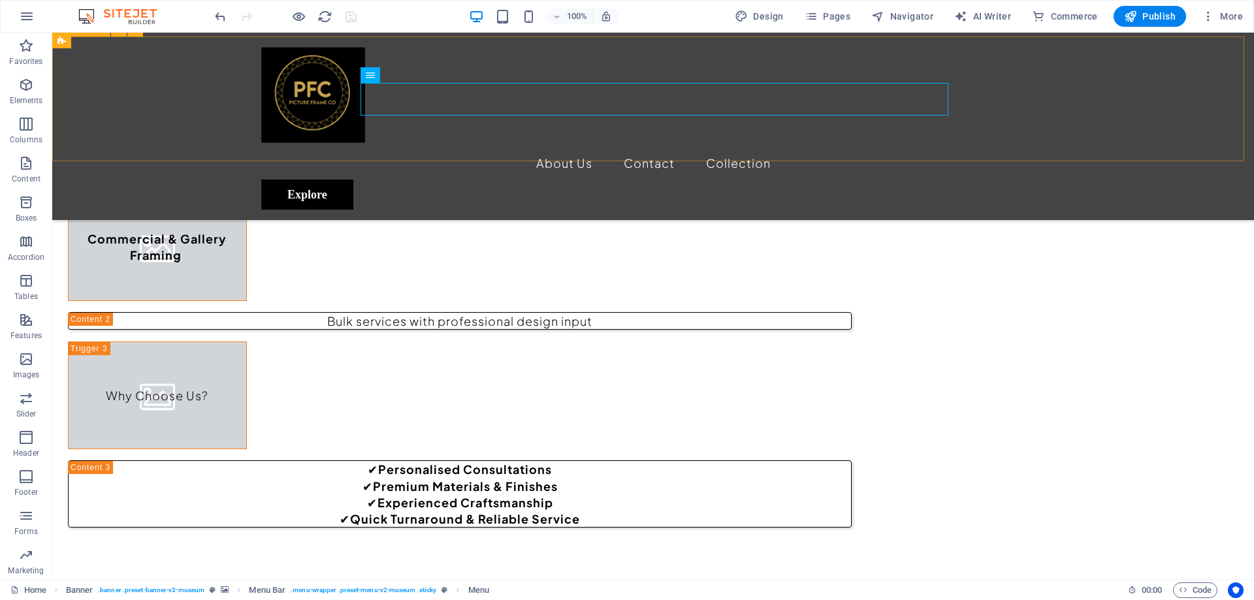
scroll to position [4040, 0]
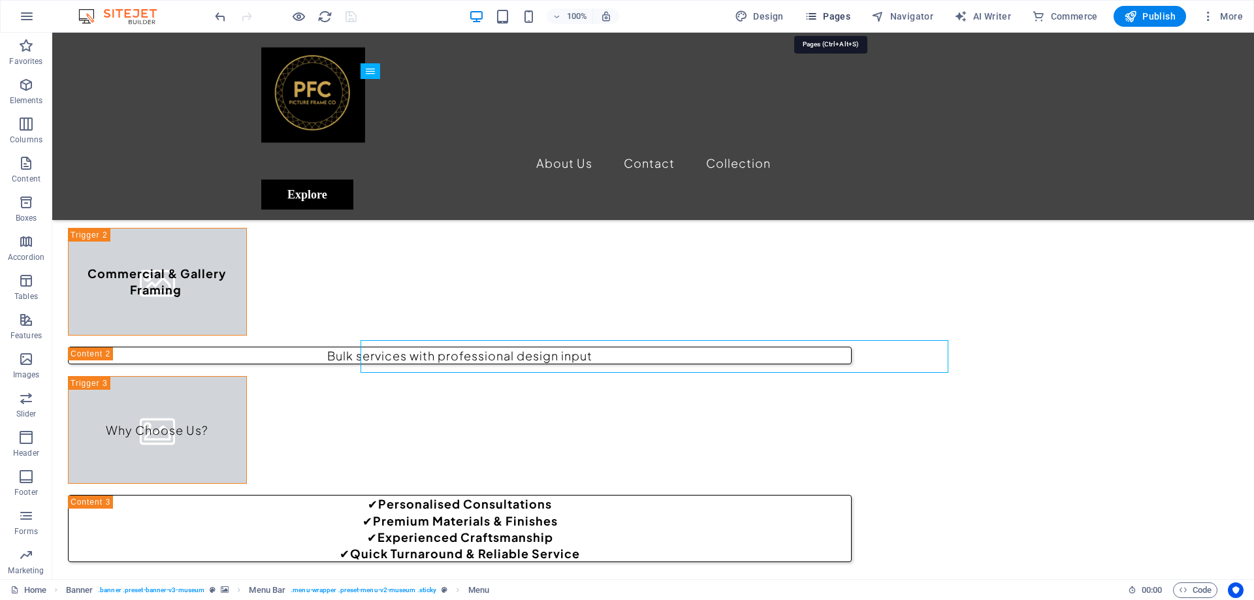
click at [838, 17] on span "Pages" at bounding box center [828, 16] width 46 height 13
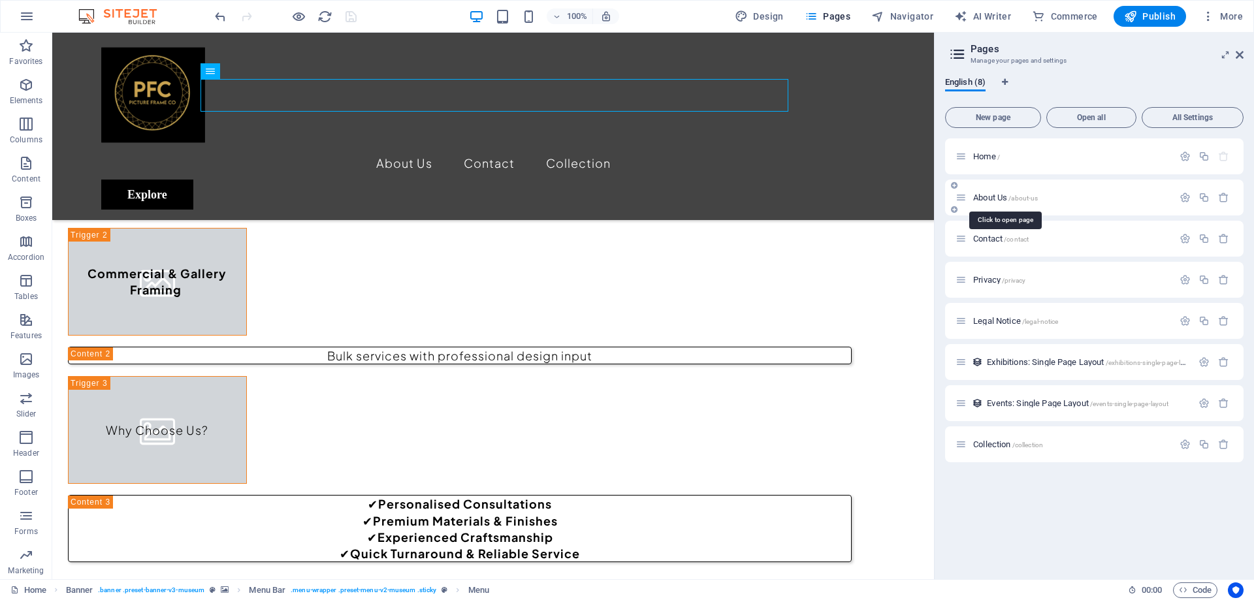
click at [1003, 197] on span "About Us /about-us" at bounding box center [1006, 198] width 65 height 10
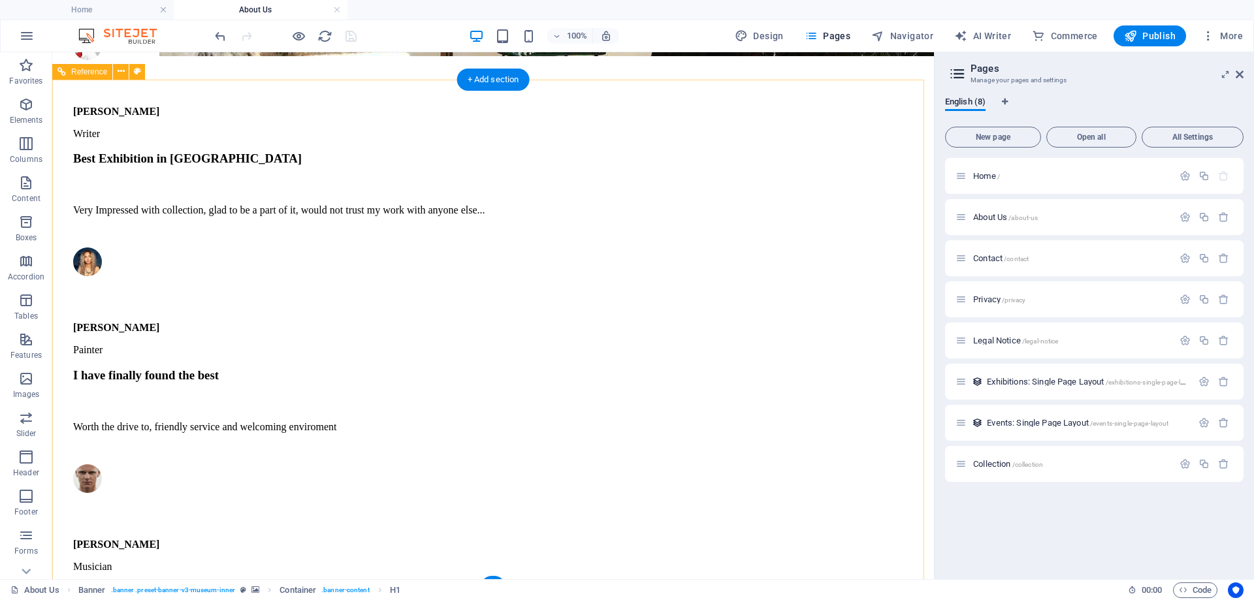
scroll to position [2879, 0]
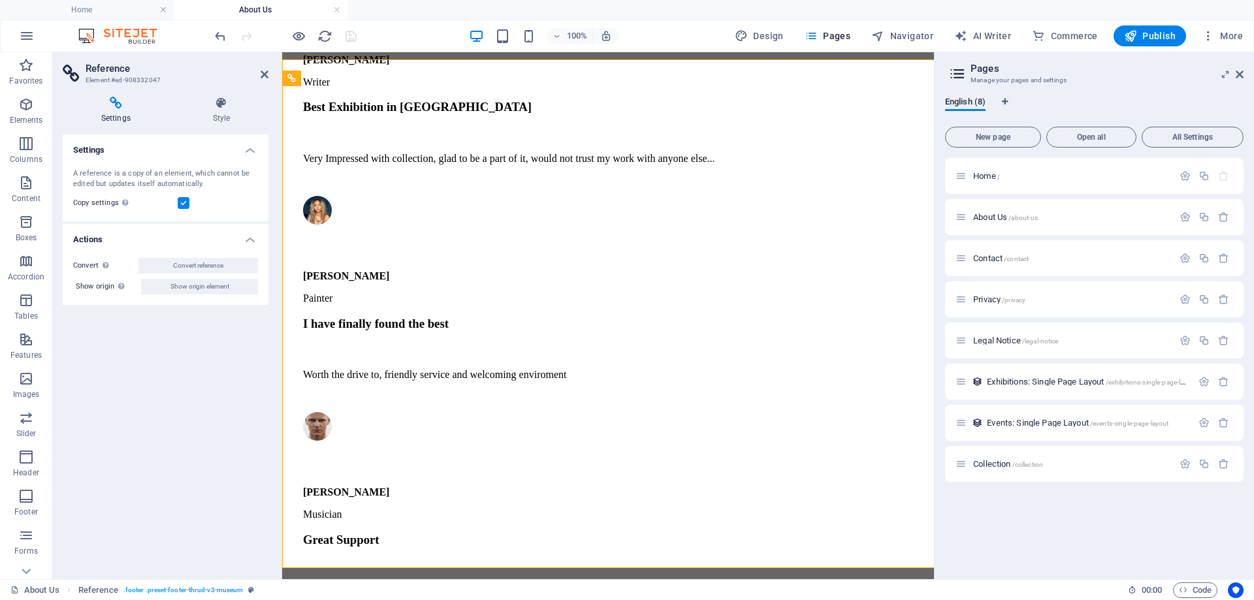
scroll to position [2891, 0]
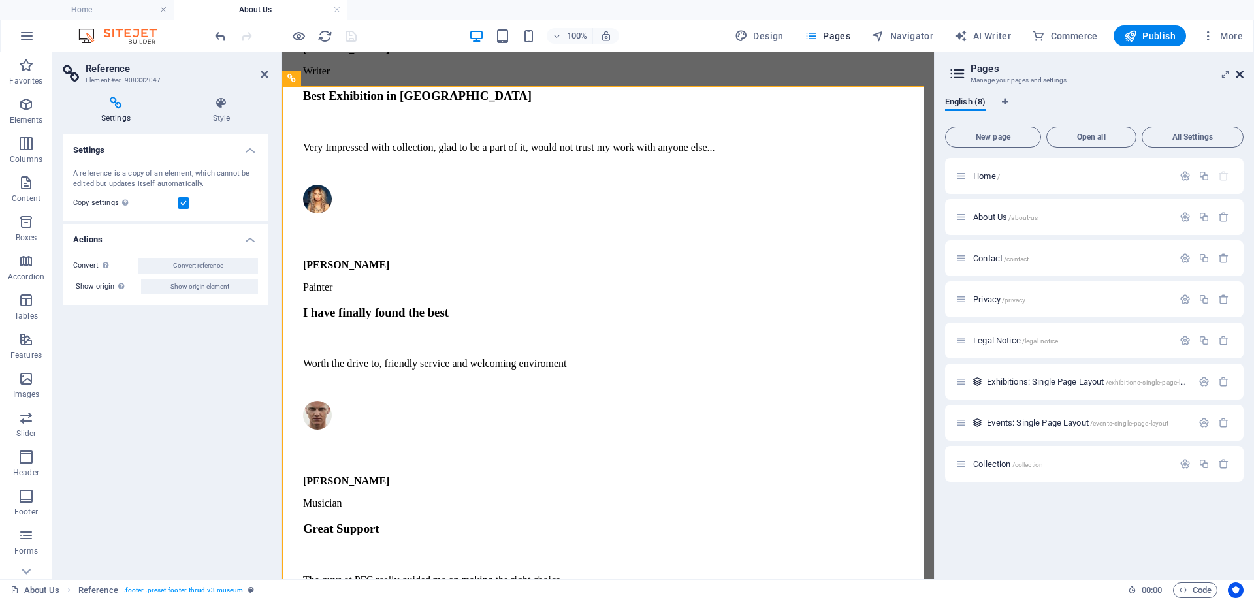
drag, startPoint x: 1241, startPoint y: 74, endPoint x: 959, endPoint y: 21, distance: 287.9
click at [1241, 74] on icon at bounding box center [1240, 74] width 8 height 10
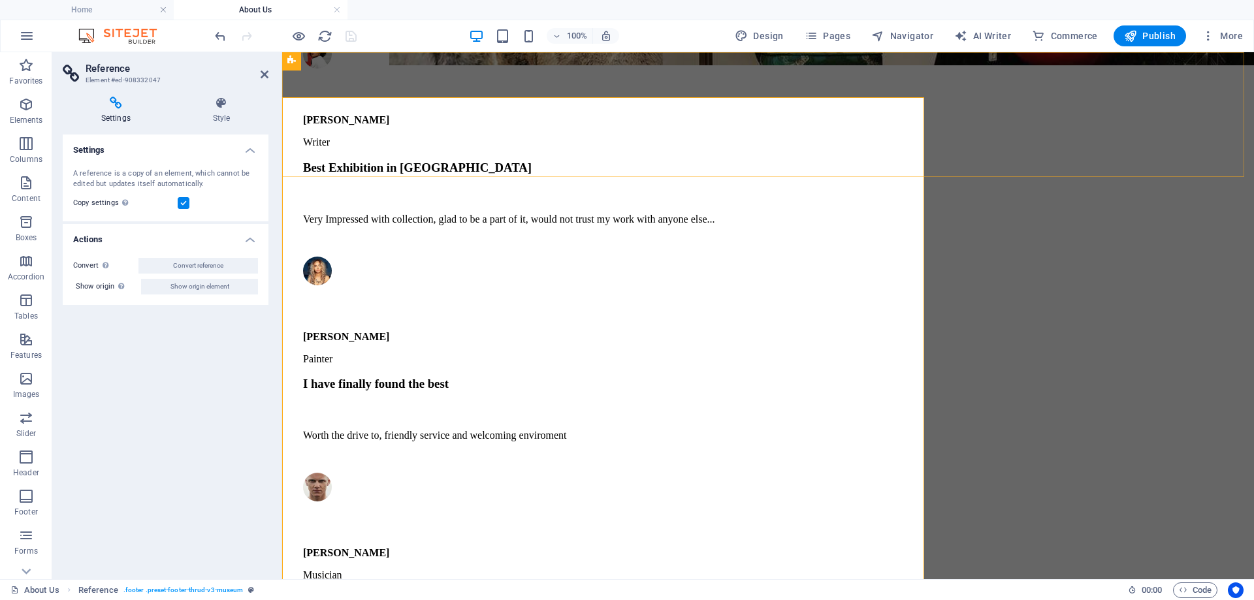
scroll to position [2879, 0]
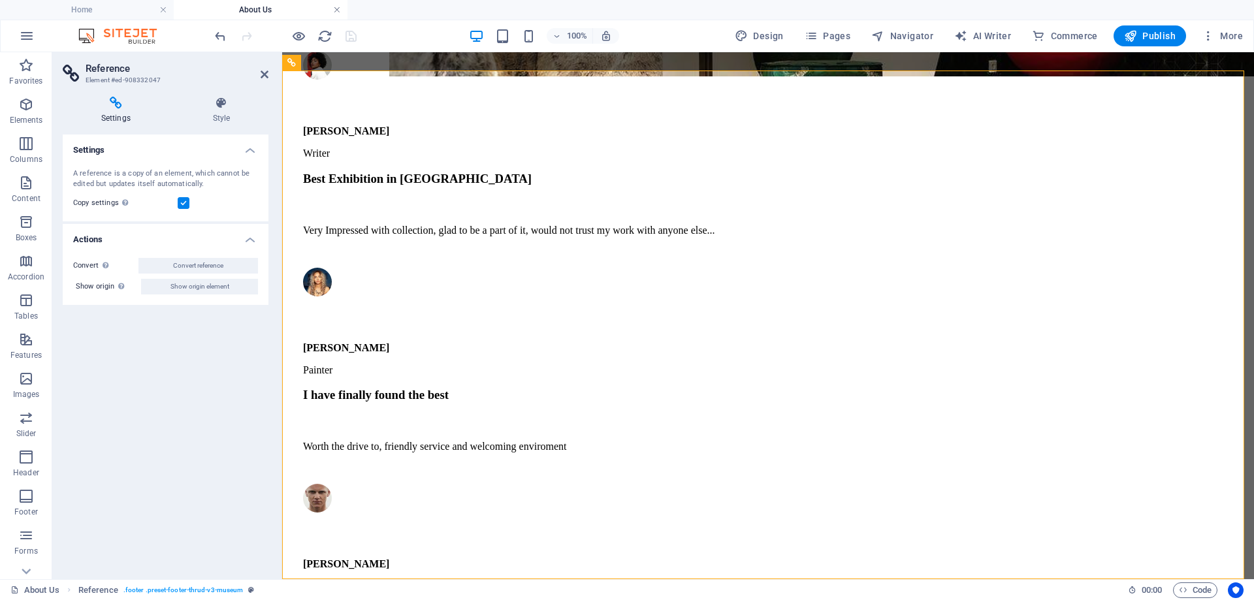
click at [336, 12] on link at bounding box center [337, 10] width 8 height 12
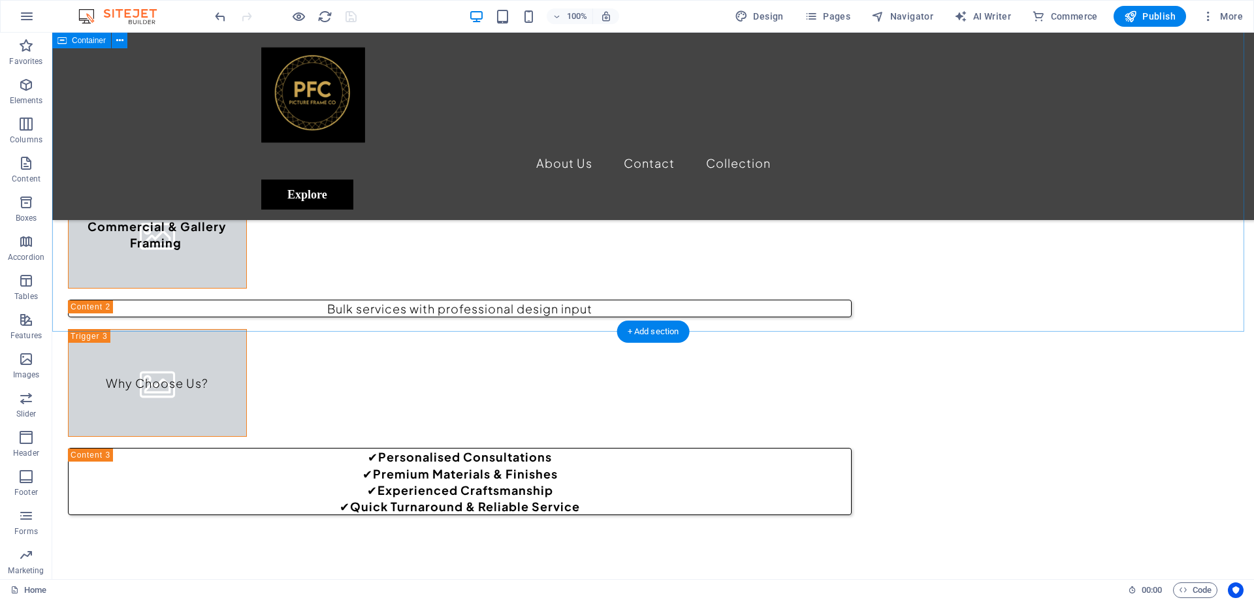
scroll to position [4105, 0]
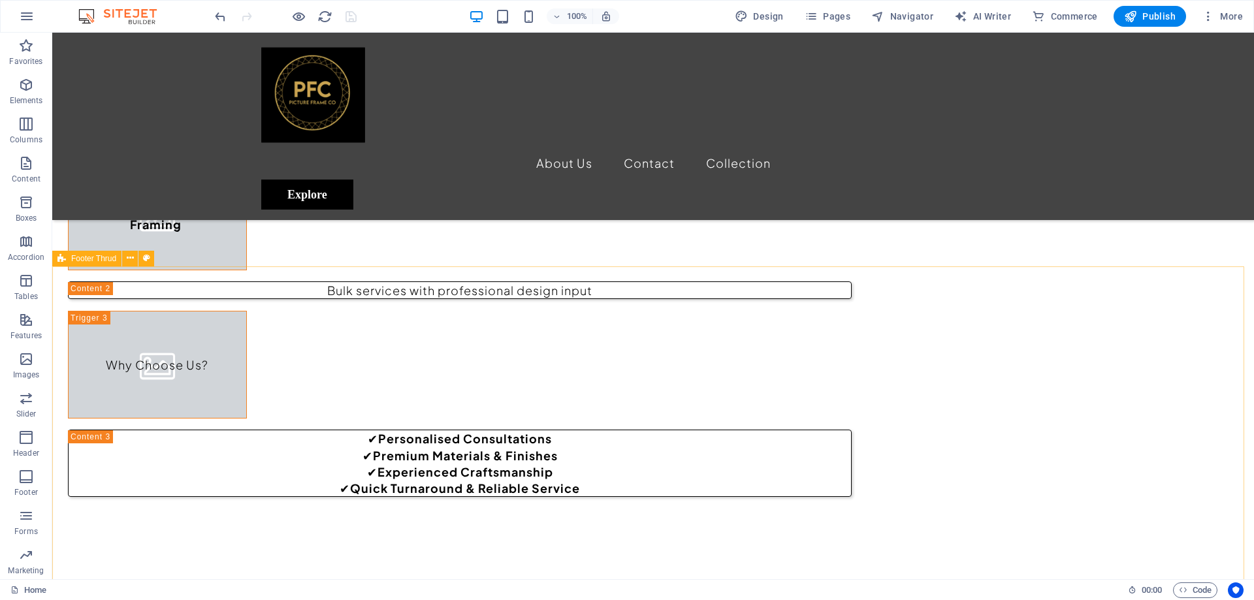
click at [97, 258] on span "Footer Thrud" at bounding box center [93, 259] width 45 height 8
click at [132, 255] on icon at bounding box center [130, 259] width 7 height 14
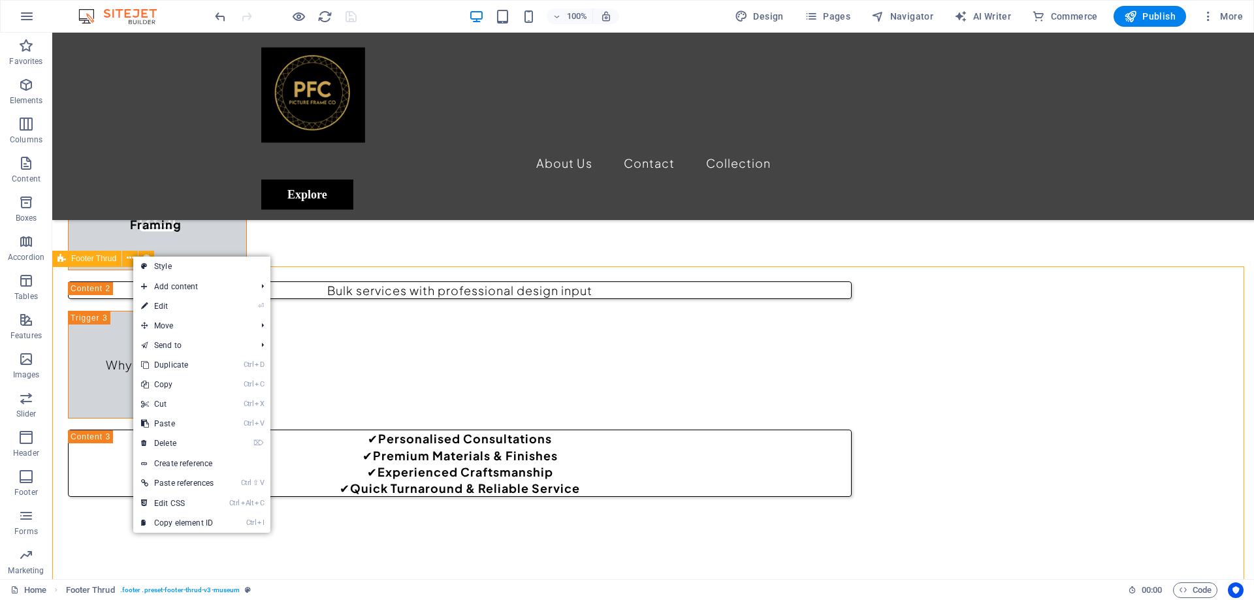
click at [83, 256] on span "Footer Thrud" at bounding box center [93, 259] width 45 height 8
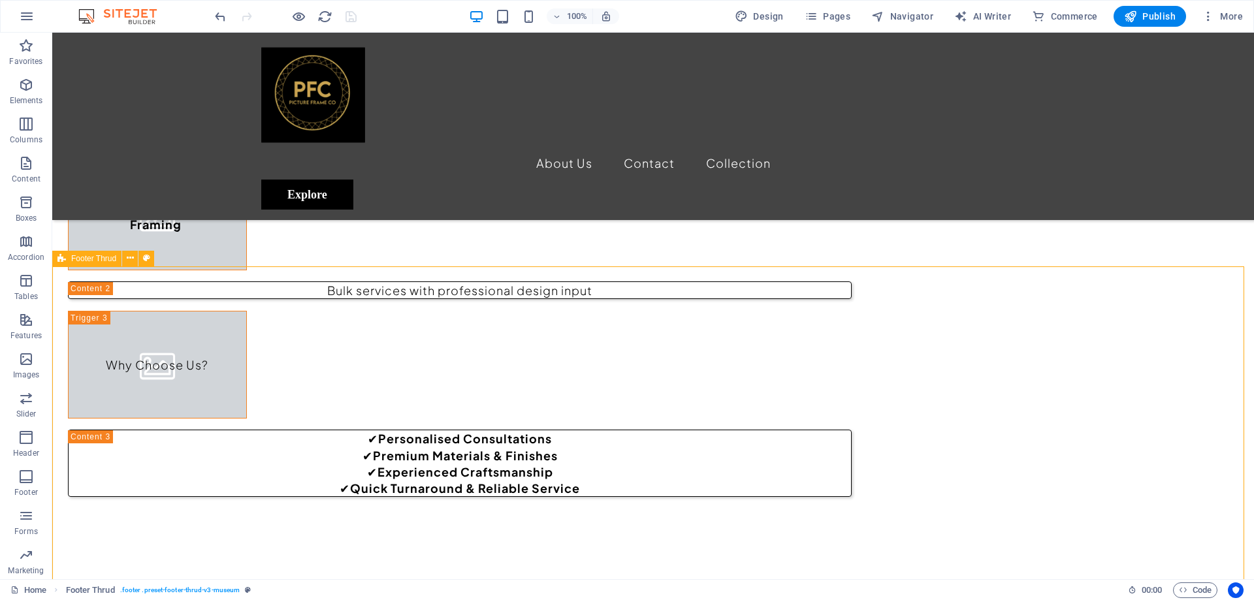
click at [83, 256] on span "Footer Thrud" at bounding box center [93, 259] width 45 height 8
select select "footer"
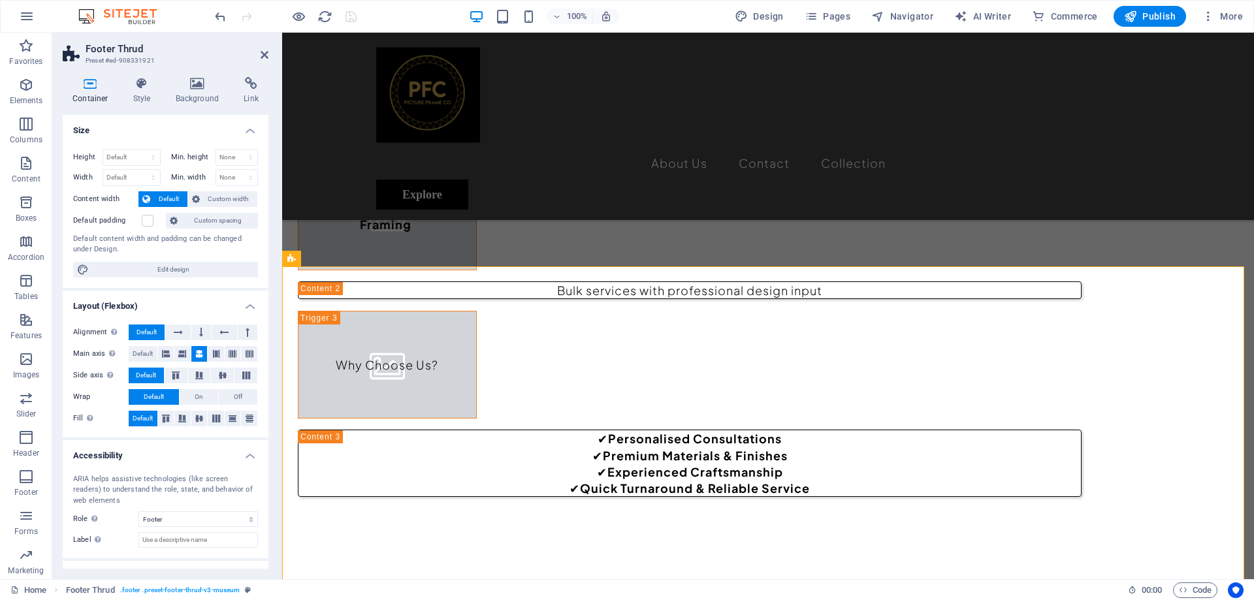
click at [198, 61] on h3 "Preset #ed-908331921" at bounding box center [164, 61] width 157 height 12
click at [199, 88] on icon at bounding box center [197, 83] width 63 height 13
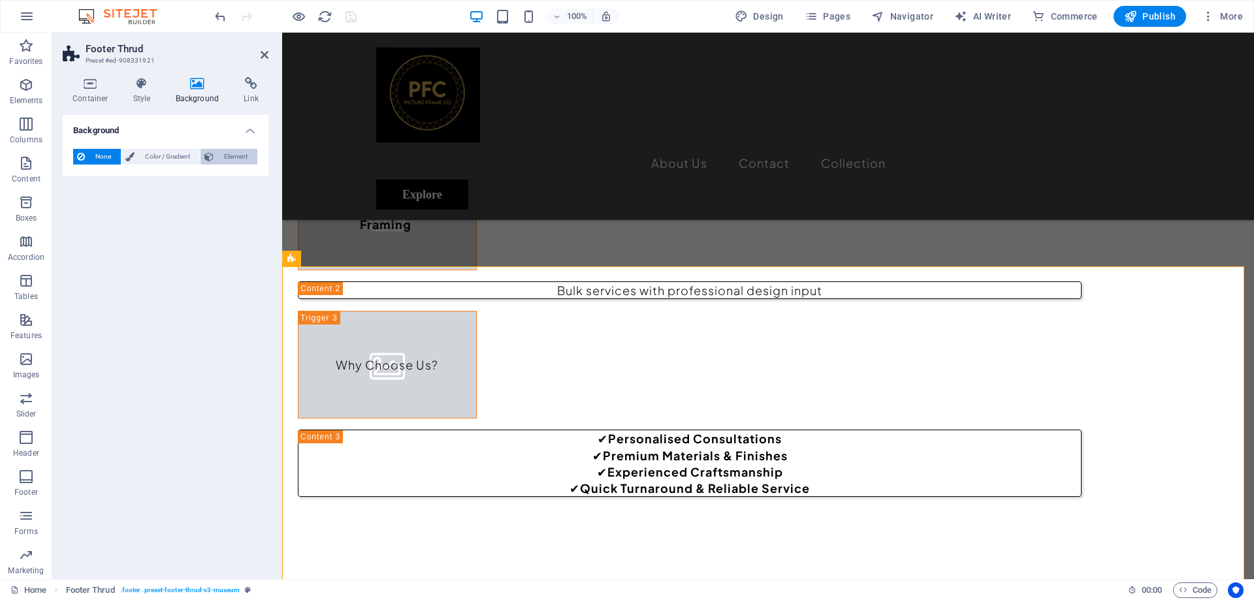
click at [221, 154] on span "Element" at bounding box center [236, 157] width 36 height 16
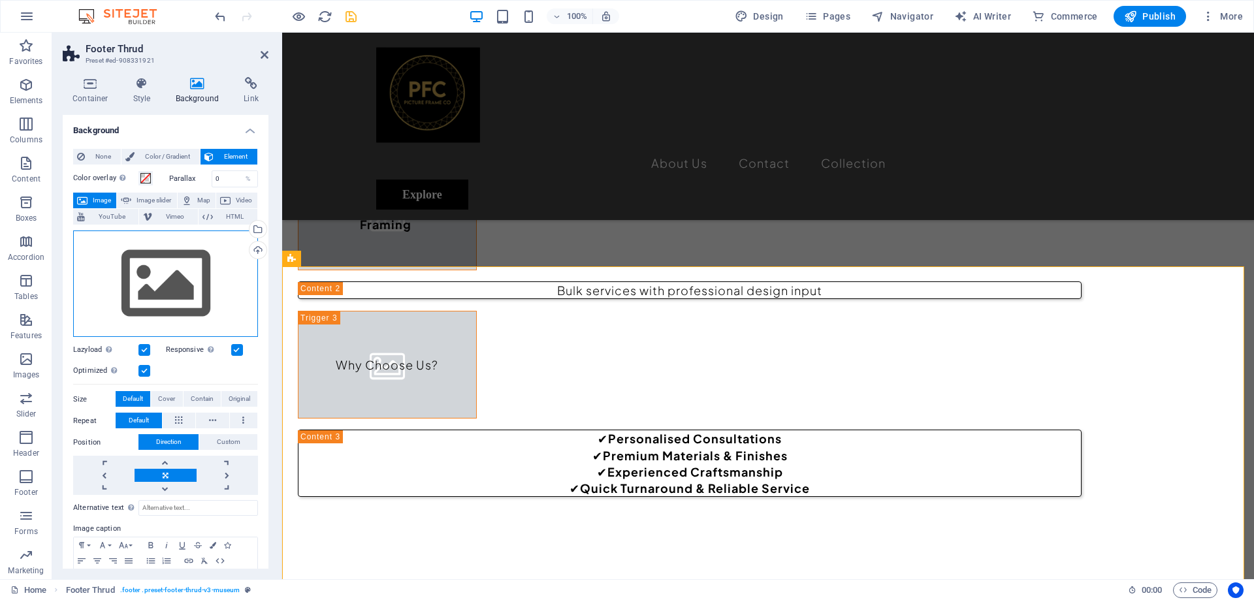
click at [159, 299] on div "Drag files here, click to choose files or select files from Files or our free s…" at bounding box center [165, 284] width 185 height 107
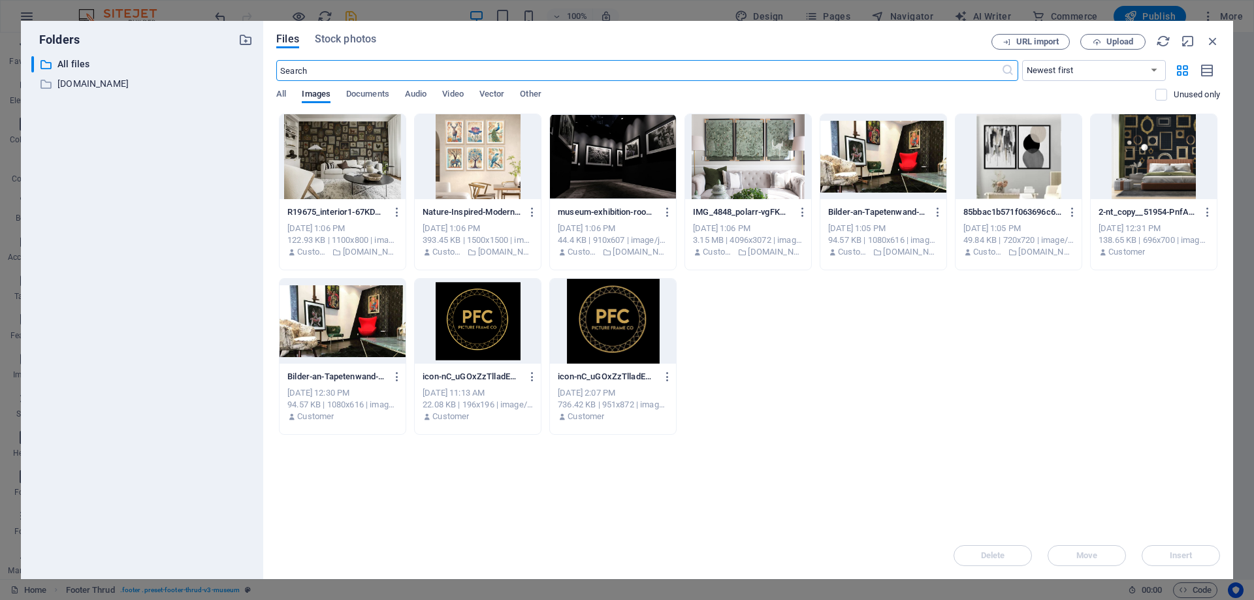
scroll to position [3930, 0]
click at [630, 337] on div at bounding box center [613, 321] width 126 height 85
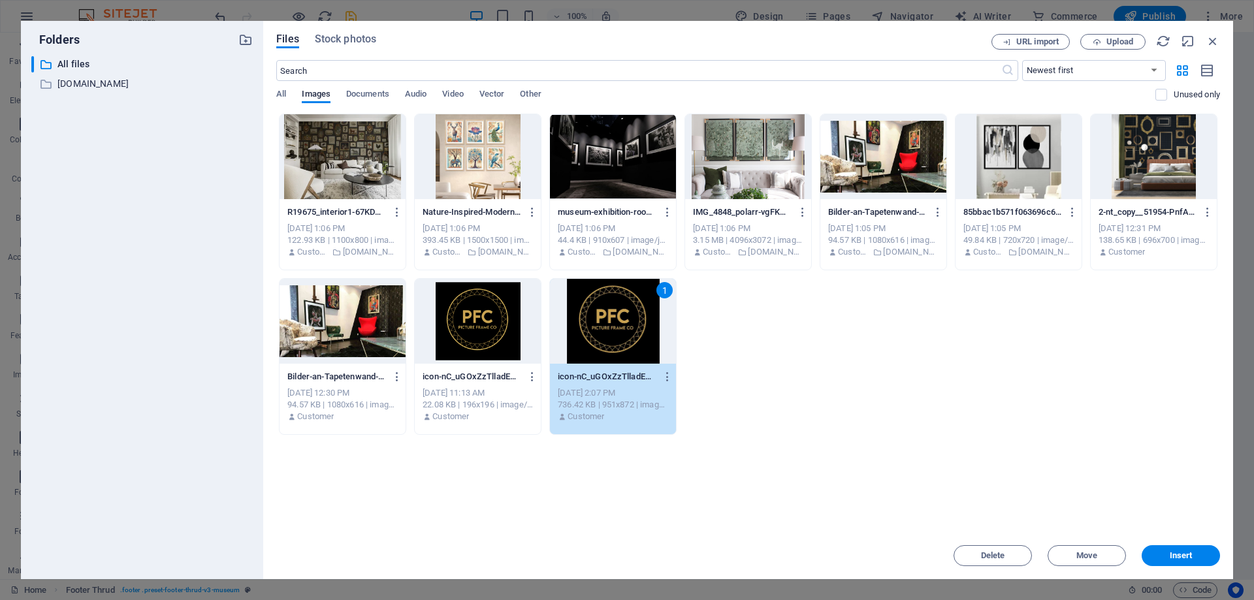
click at [1204, 566] on div "Files Stock photos URL import Upload ​ Newest first Oldest first Name (A-Z) Nam…" at bounding box center [748, 300] width 970 height 559
click at [489, 335] on div at bounding box center [478, 321] width 126 height 85
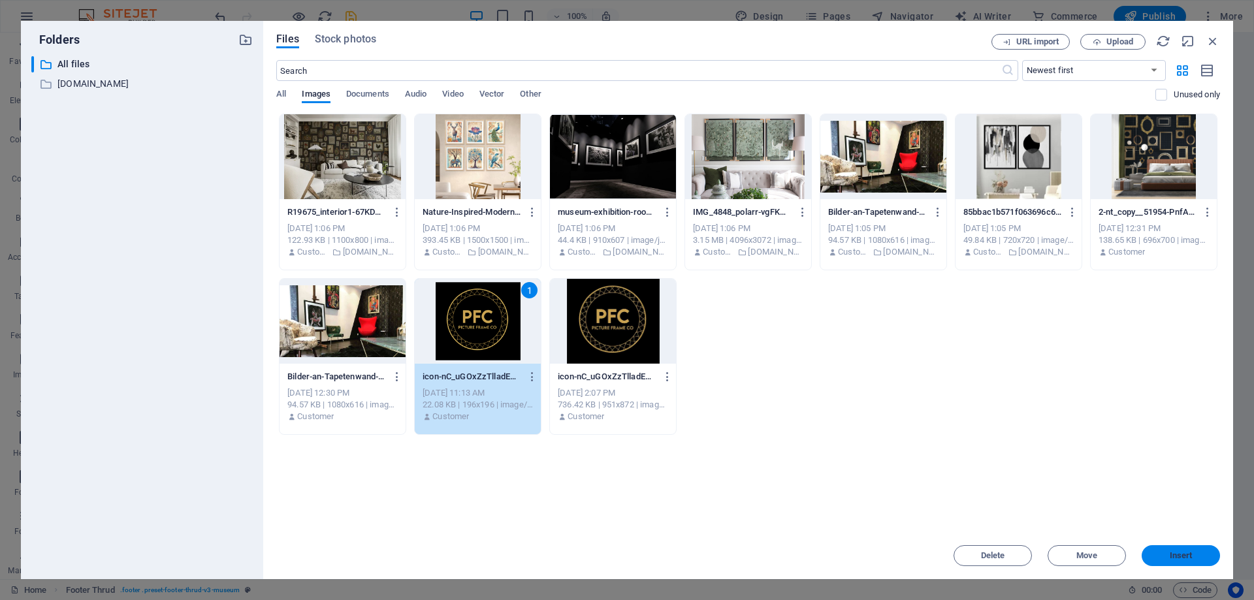
drag, startPoint x: 1166, startPoint y: 561, endPoint x: 880, endPoint y: 525, distance: 288.3
click at [1166, 561] on button "Insert" at bounding box center [1181, 556] width 78 height 21
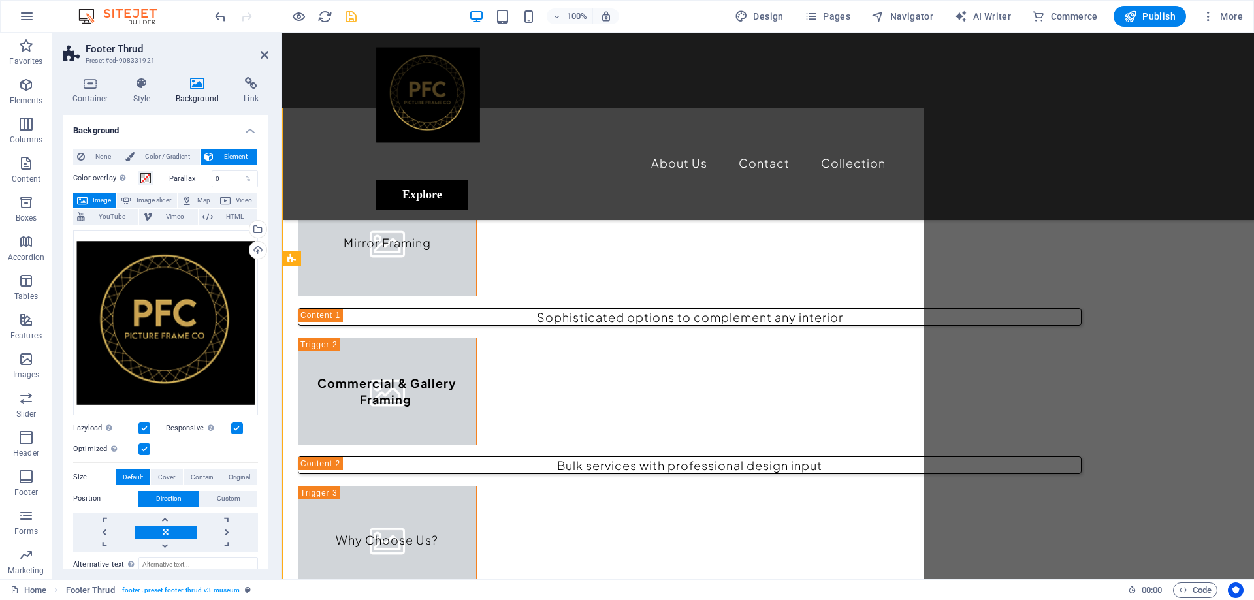
scroll to position [4105, 0]
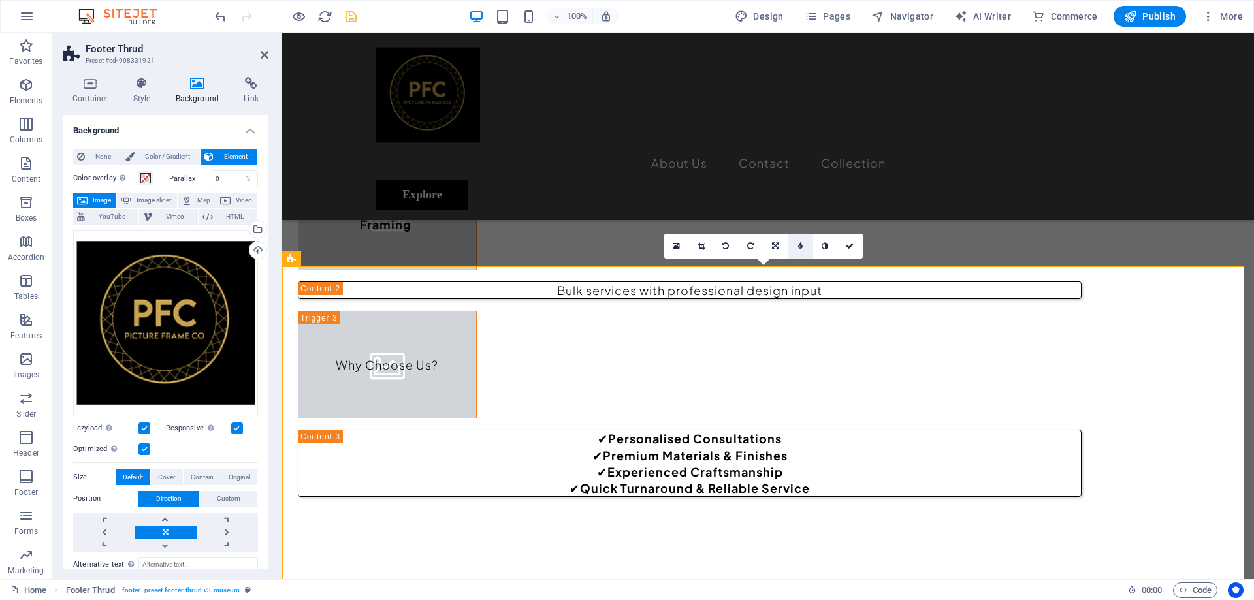
click at [803, 246] on icon at bounding box center [800, 246] width 5 height 8
click at [798, 248] on link at bounding box center [791, 246] width 25 height 25
click at [802, 246] on icon at bounding box center [800, 246] width 5 height 8
click at [811, 243] on input "5" at bounding box center [814, 246] width 20 height 24
type input "17"
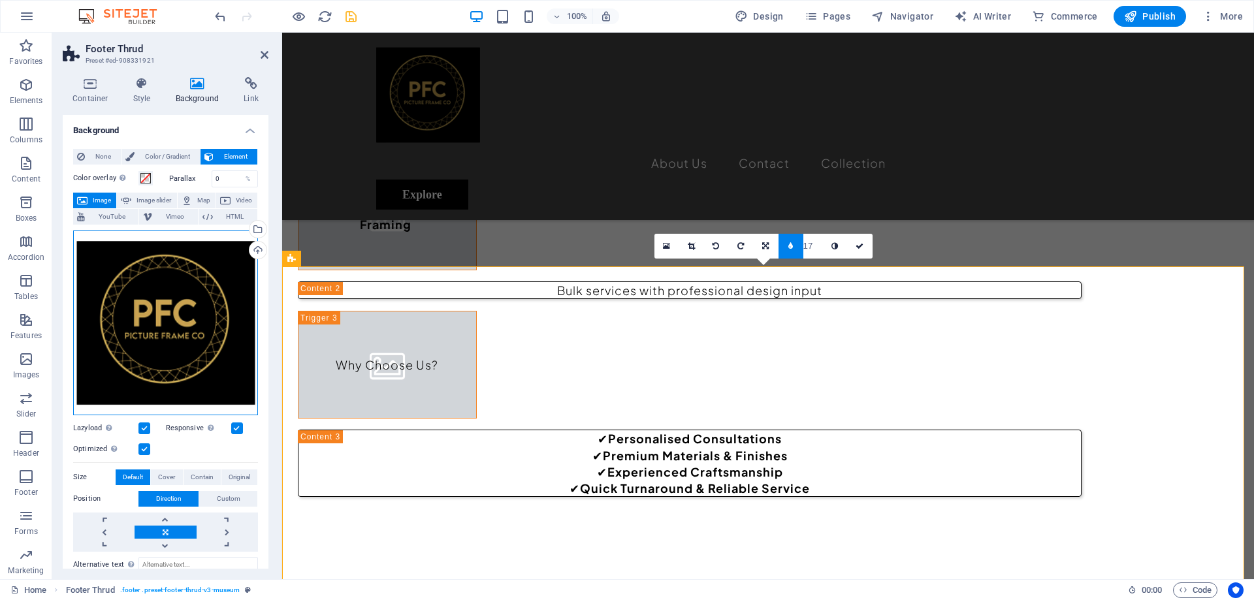
click at [146, 303] on div "Drag files here, click to choose files or select files from Files or our free s…" at bounding box center [165, 323] width 185 height 185
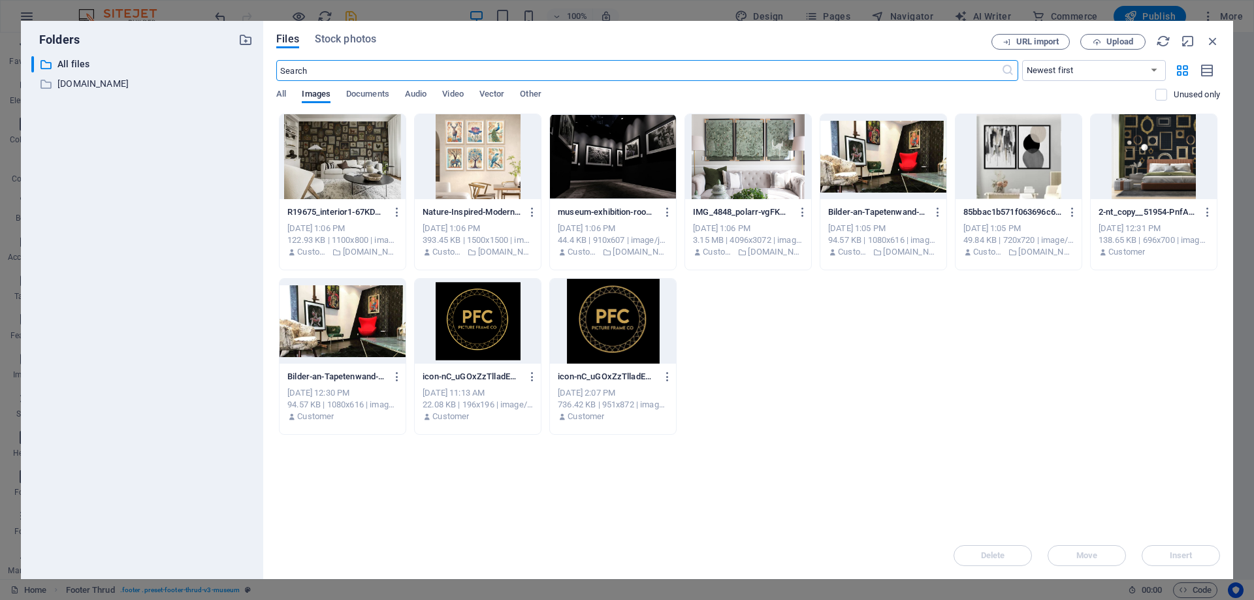
scroll to position [3930, 0]
click at [603, 166] on div at bounding box center [613, 156] width 126 height 85
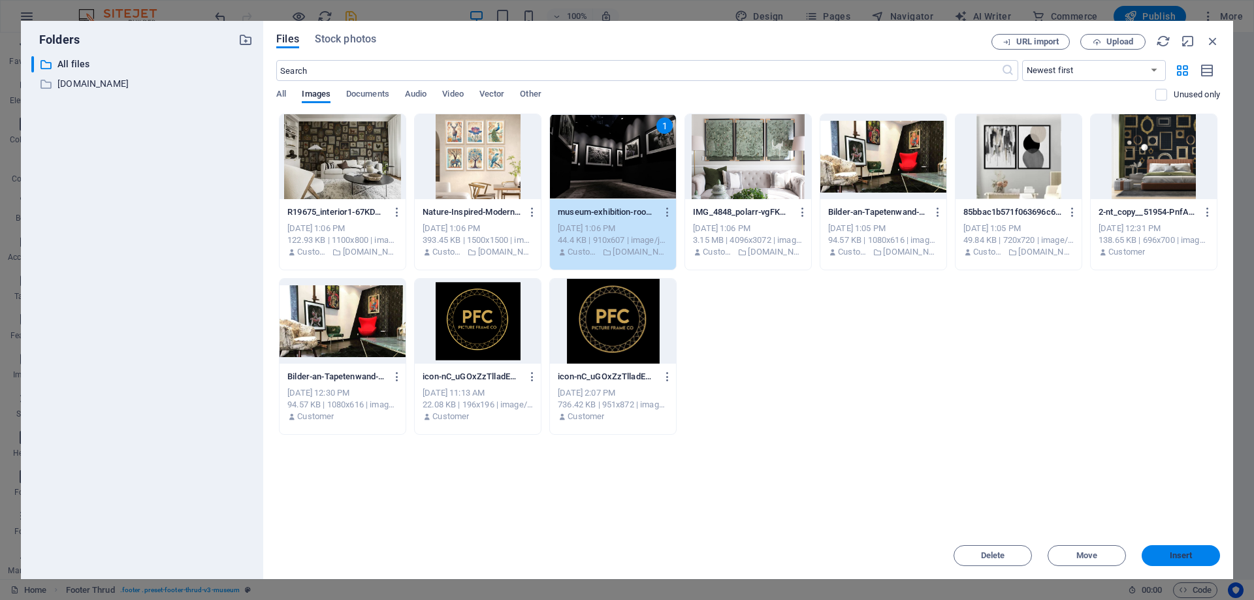
click at [1177, 555] on span "Insert" at bounding box center [1181, 556] width 23 height 8
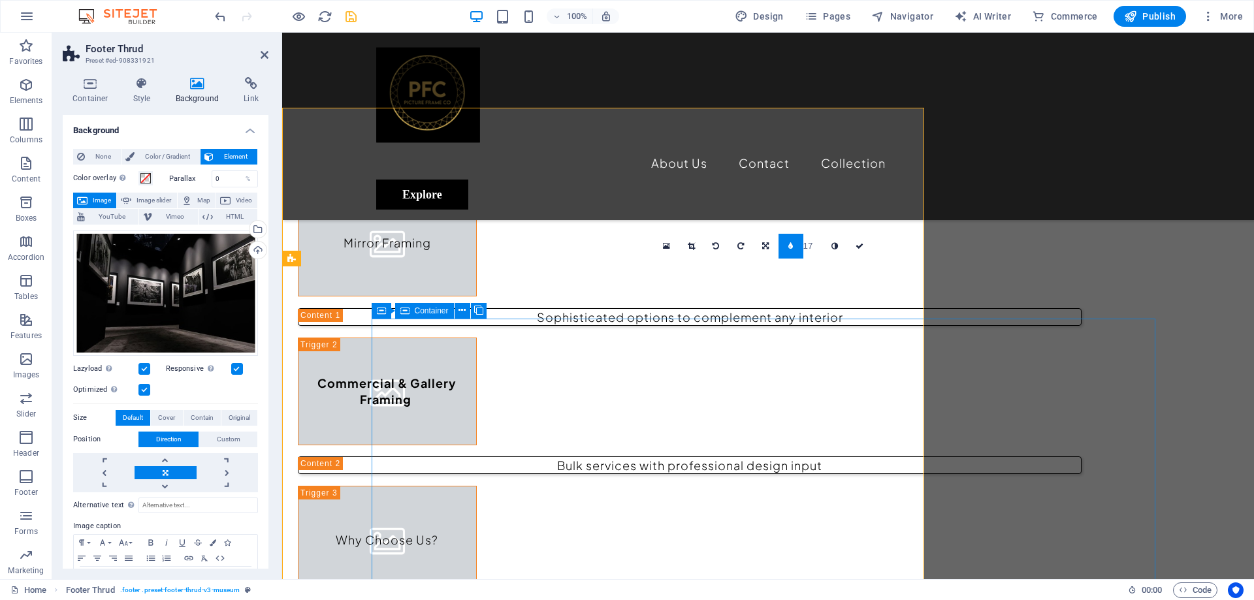
scroll to position [4105, 0]
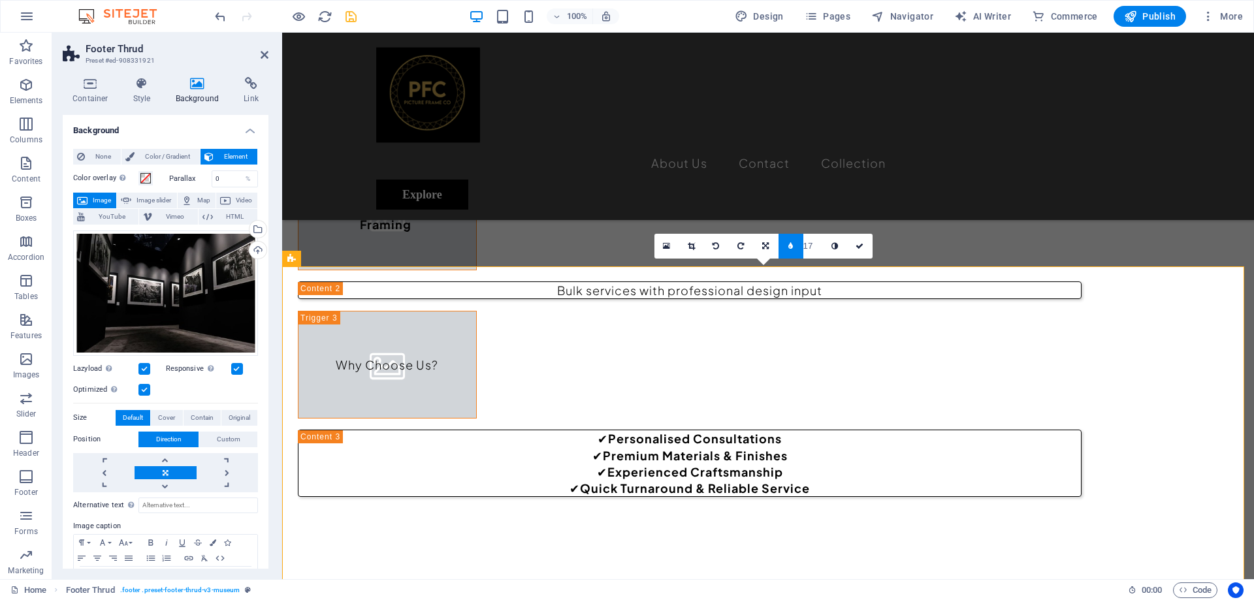
click at [808, 248] on input "17" at bounding box center [814, 246] width 20 height 24
type input "3"
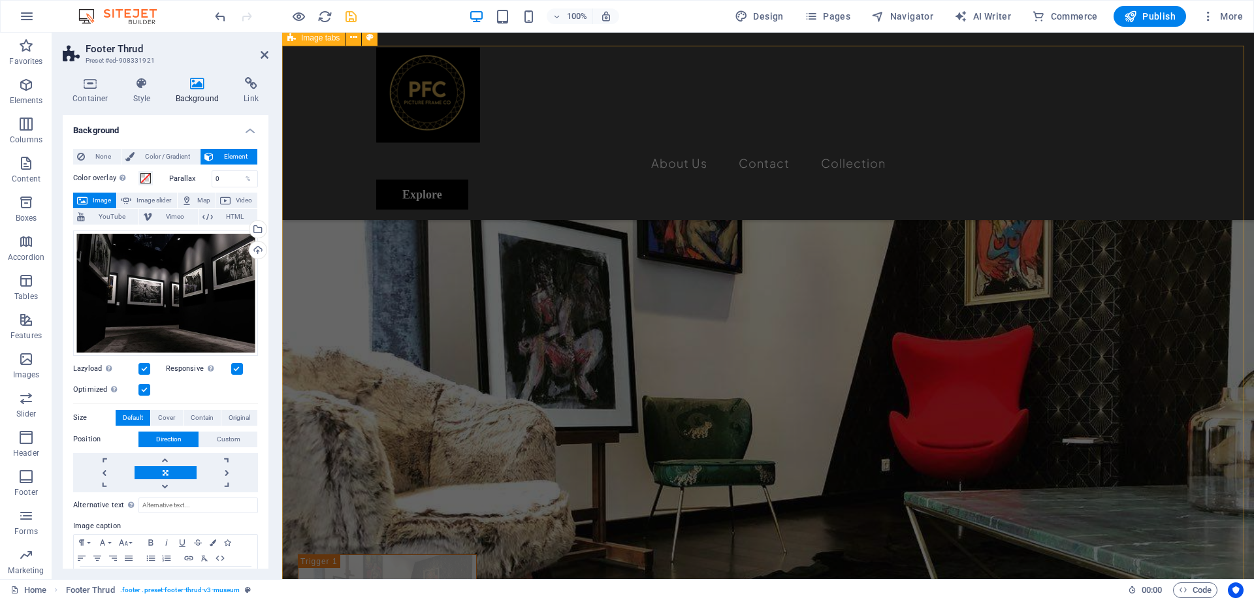
scroll to position [2733, 0]
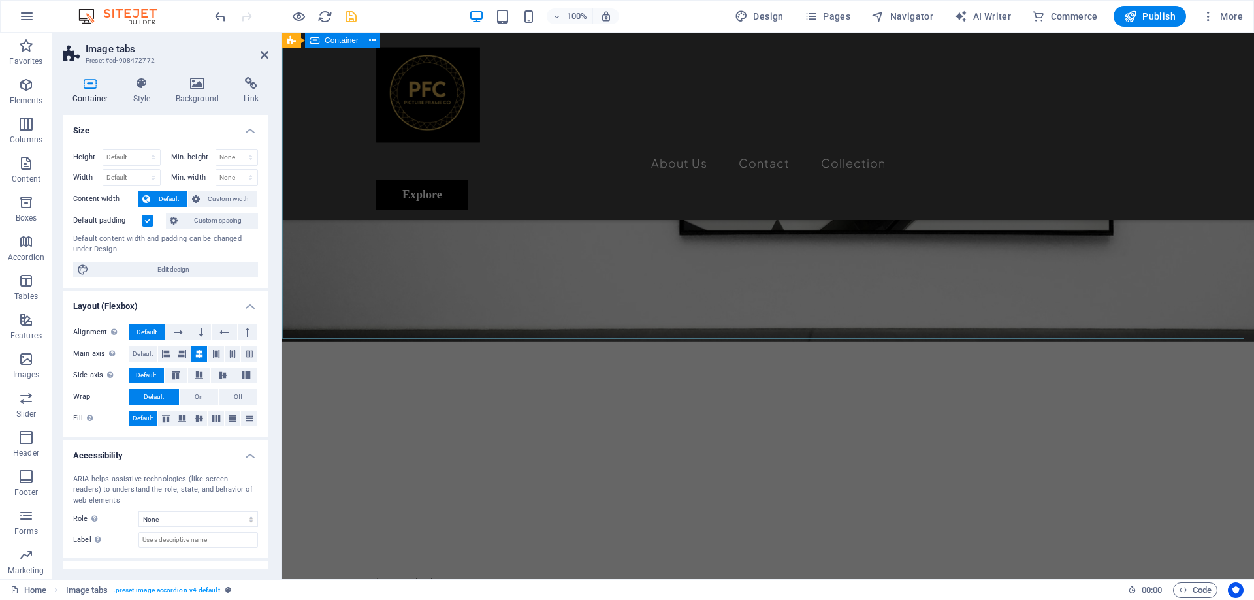
scroll to position [182, 0]
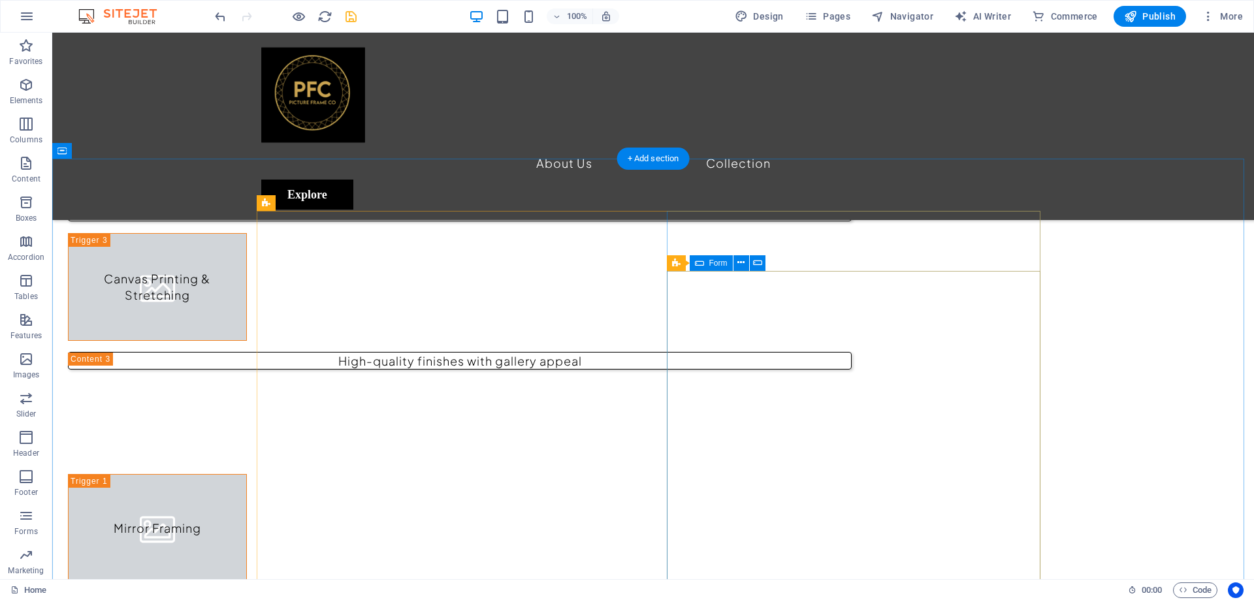
scroll to position [3841, 0]
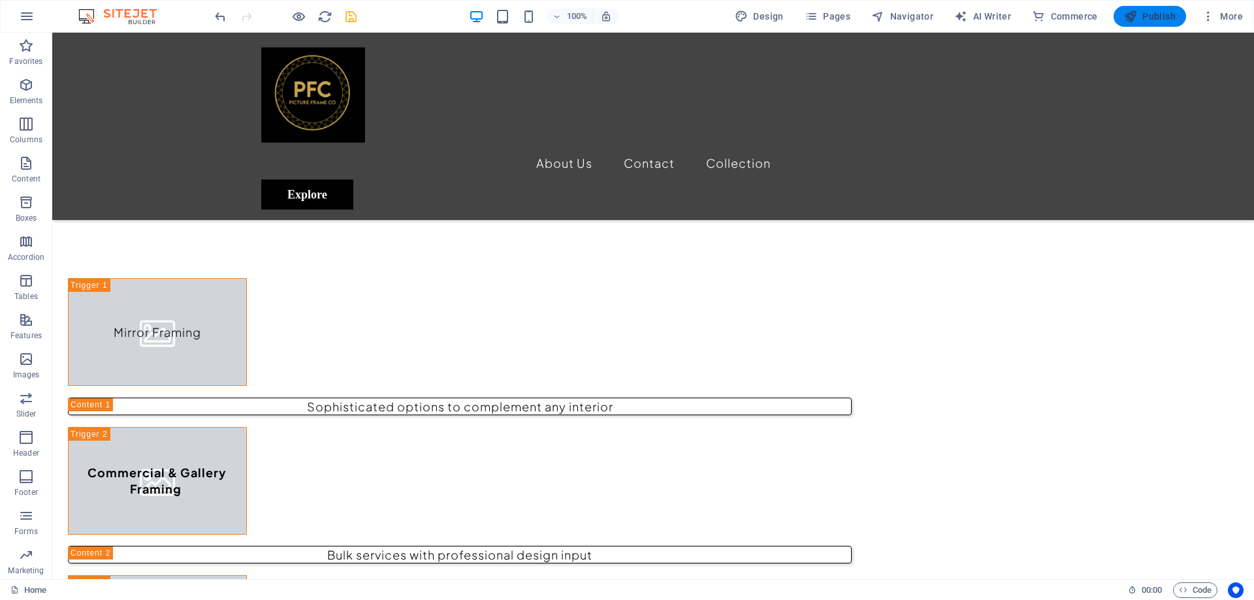
click at [1163, 18] on span "Publish" at bounding box center [1150, 16] width 52 height 13
click at [347, 19] on div at bounding box center [285, 16] width 146 height 21
click at [1141, 16] on span "Publish" at bounding box center [1150, 16] width 52 height 13
